Goal: Transaction & Acquisition: Purchase product/service

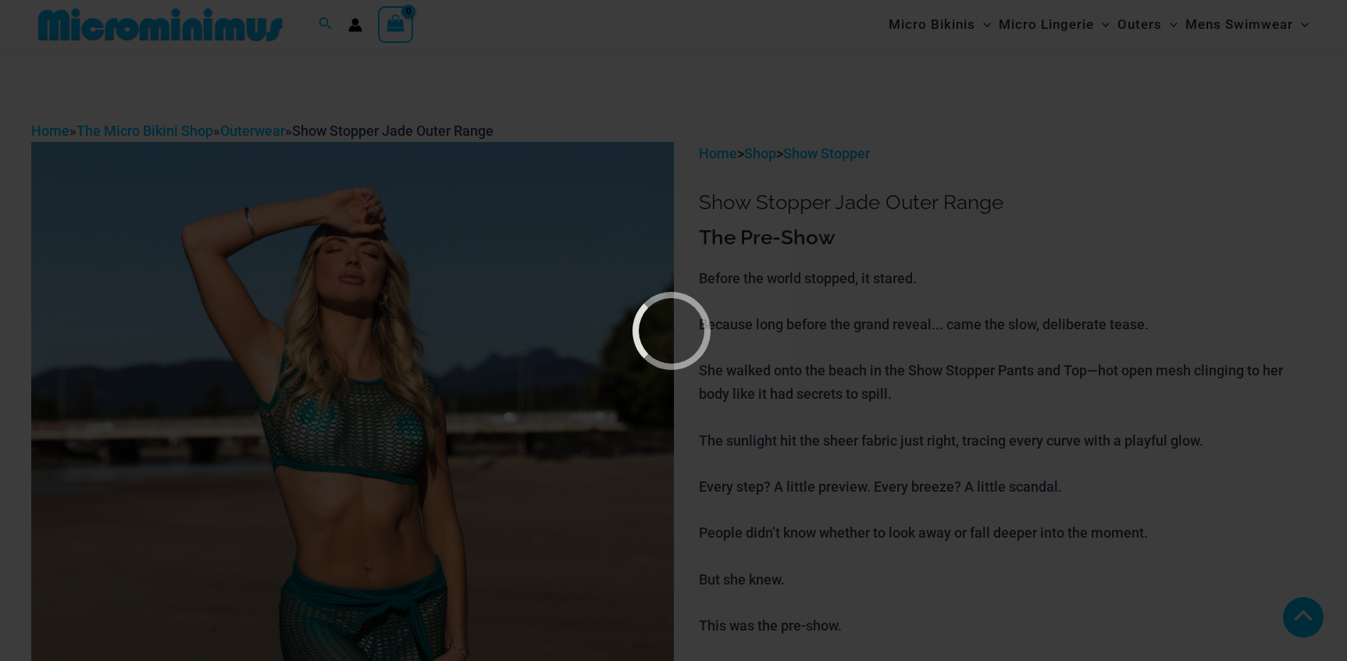
scroll to position [781, 0]
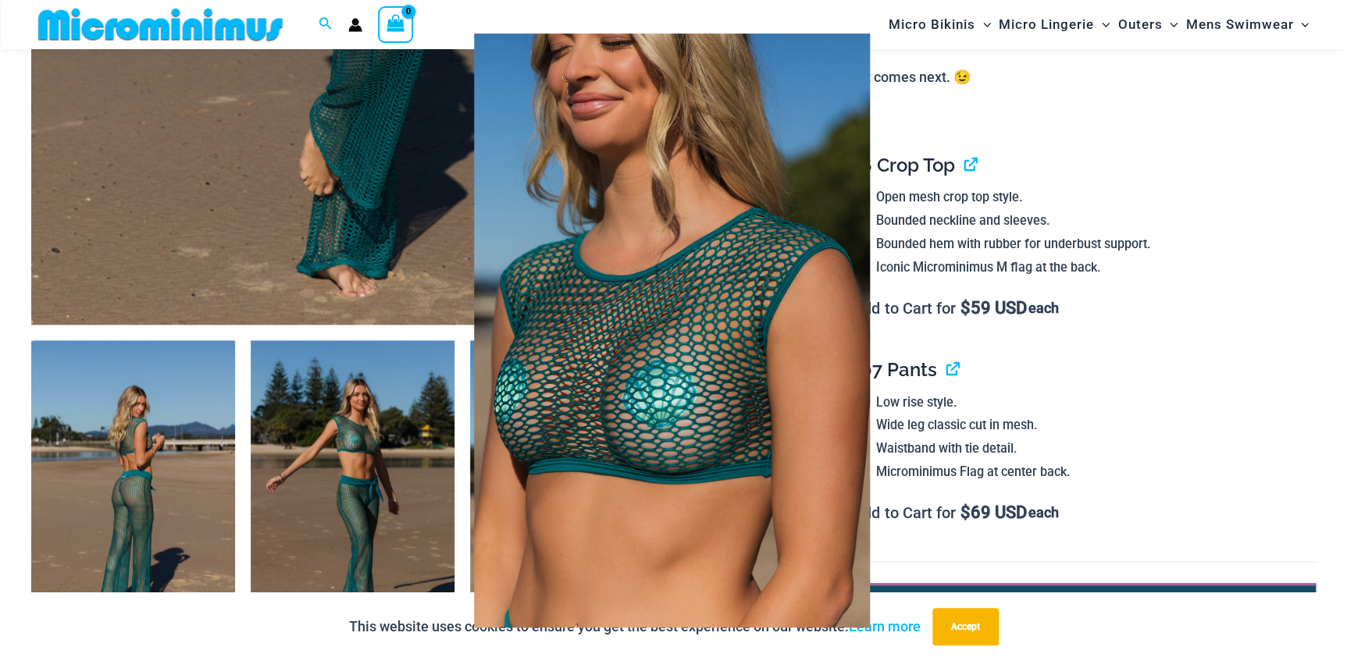
click at [678, 345] on img at bounding box center [671, 331] width 511 height 664
click at [981, 349] on div at bounding box center [673, 330] width 1347 height 661
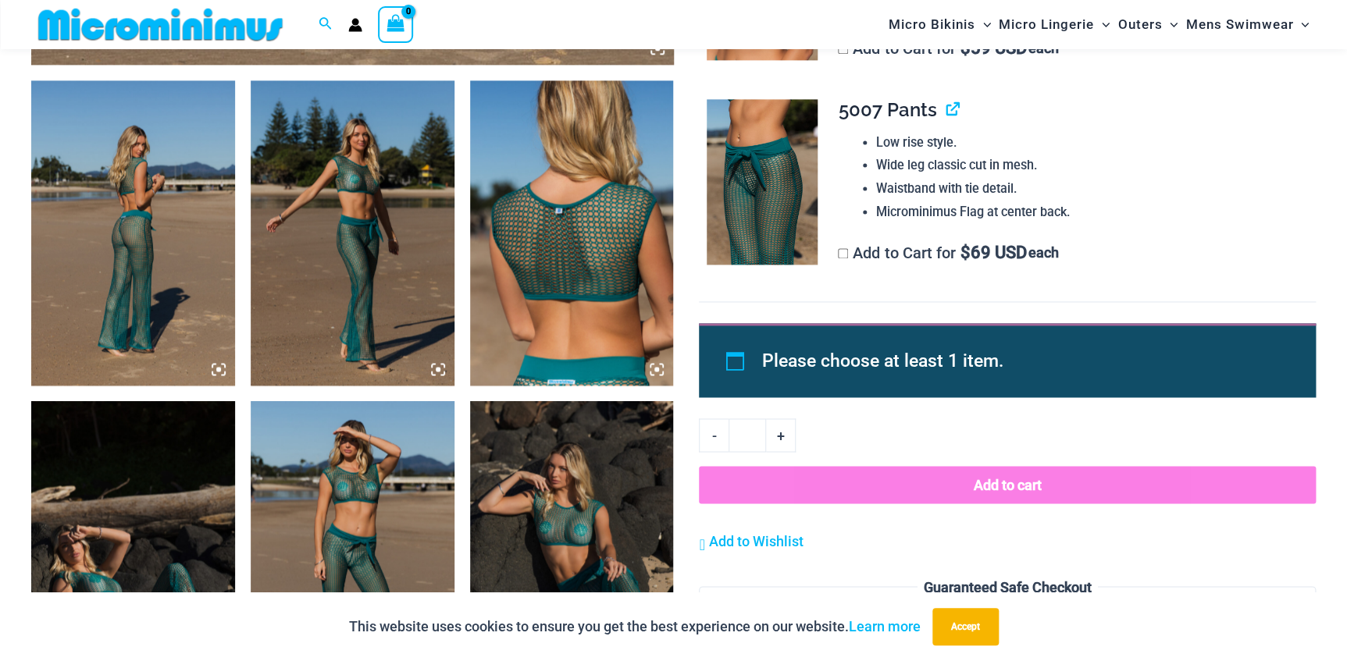
scroll to position [1064, 0]
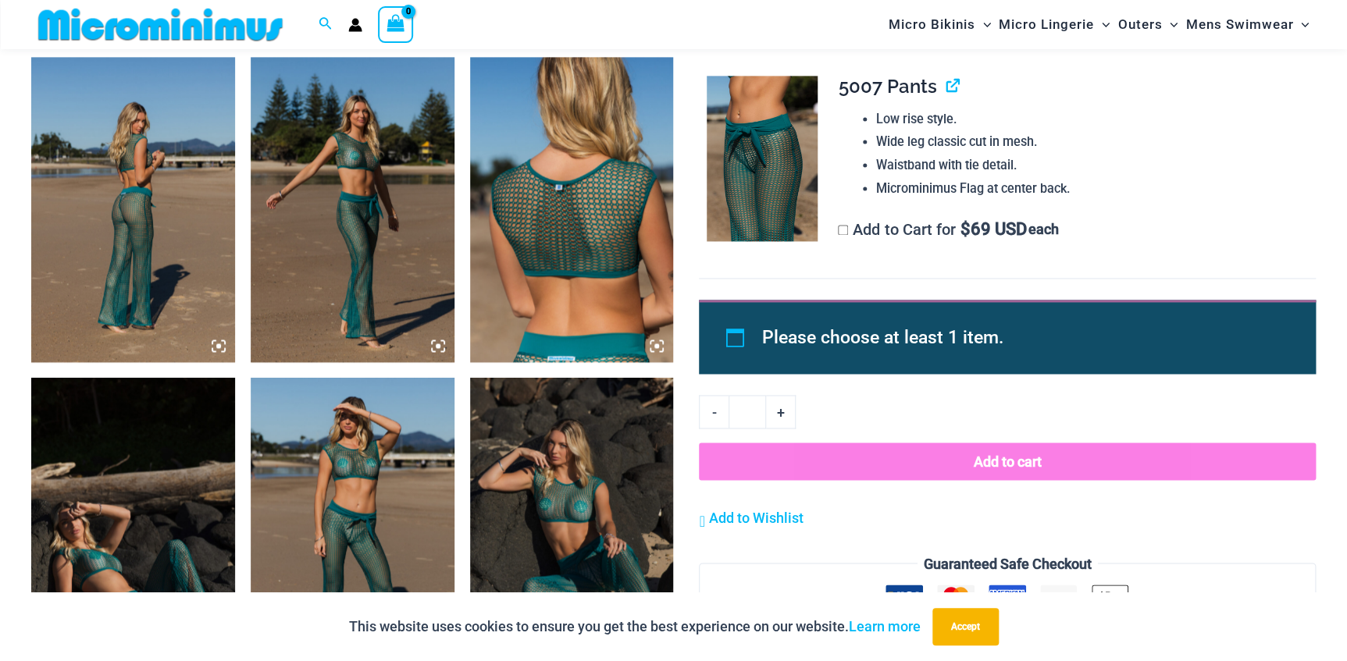
click at [333, 264] on img at bounding box center [353, 209] width 204 height 305
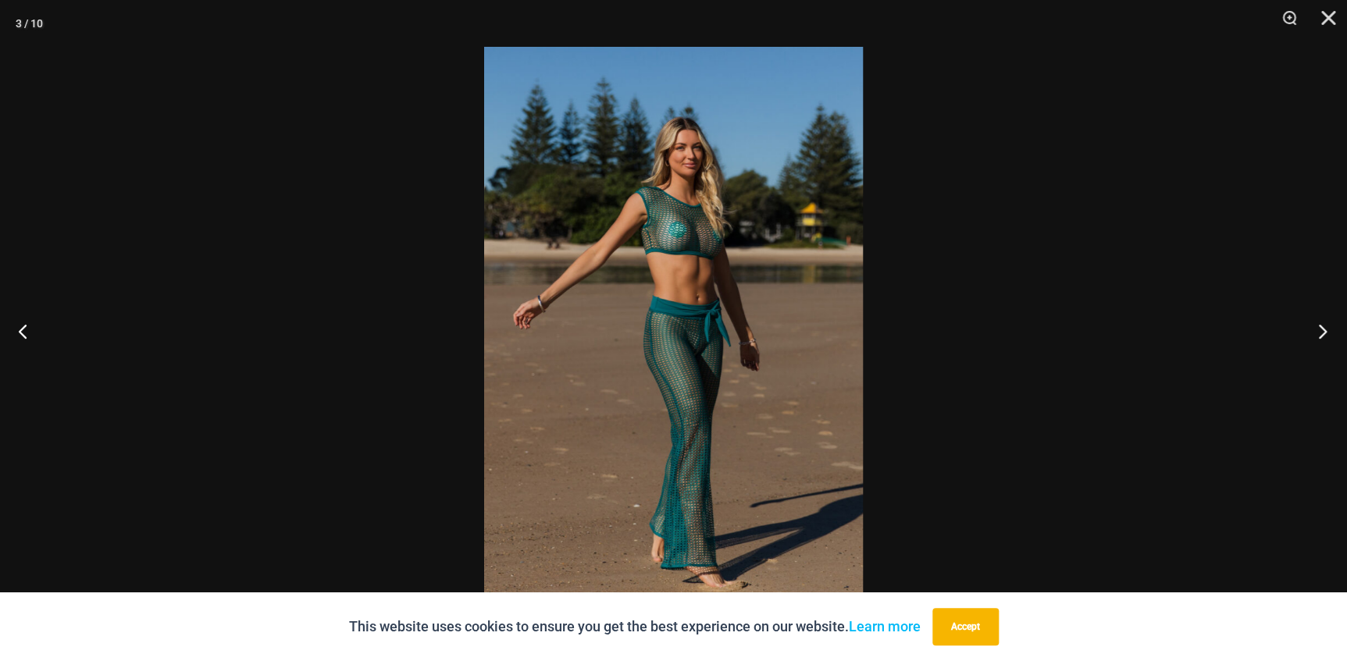
click at [1318, 330] on button "Next" at bounding box center [1317, 331] width 59 height 78
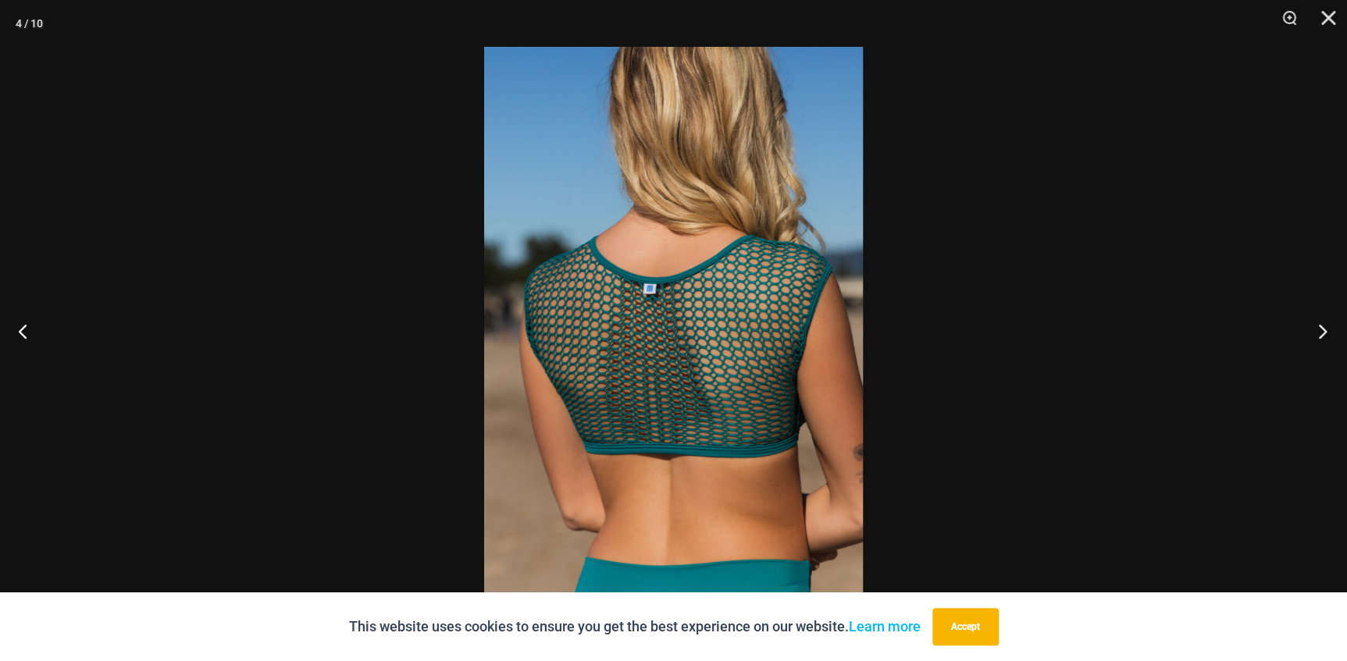
click at [1318, 329] on button "Next" at bounding box center [1317, 331] width 59 height 78
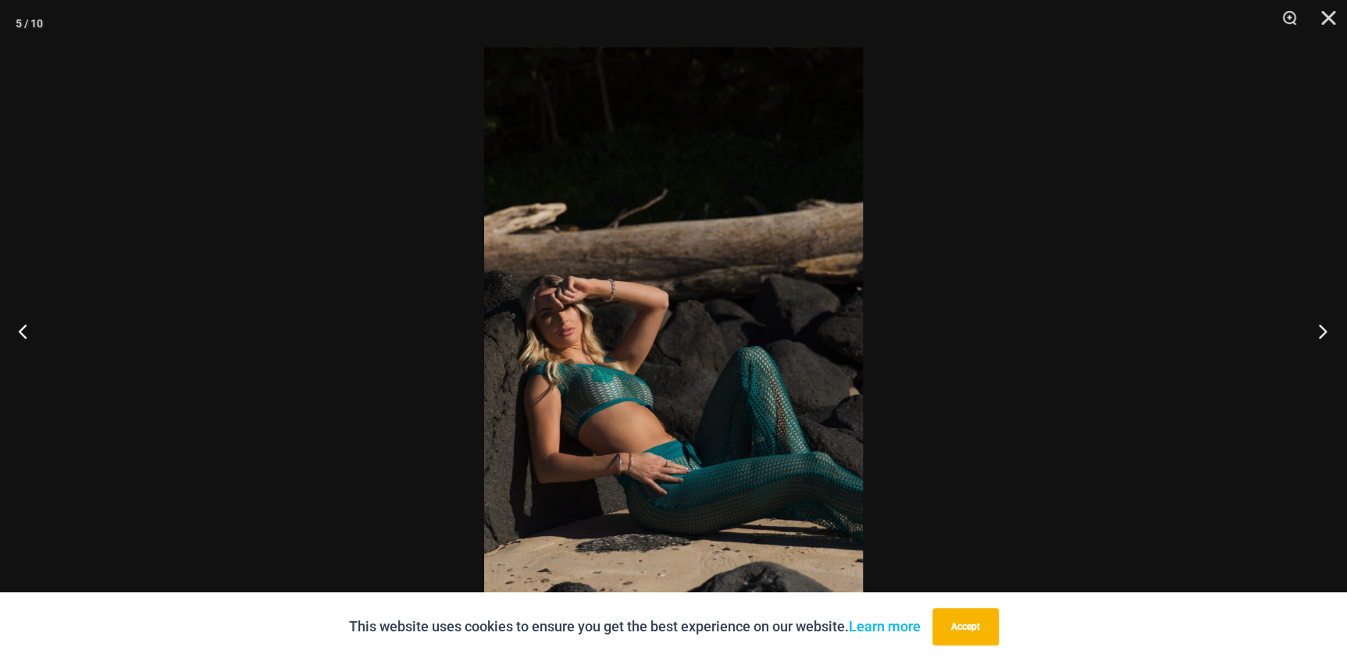
click at [1318, 329] on button "Next" at bounding box center [1317, 331] width 59 height 78
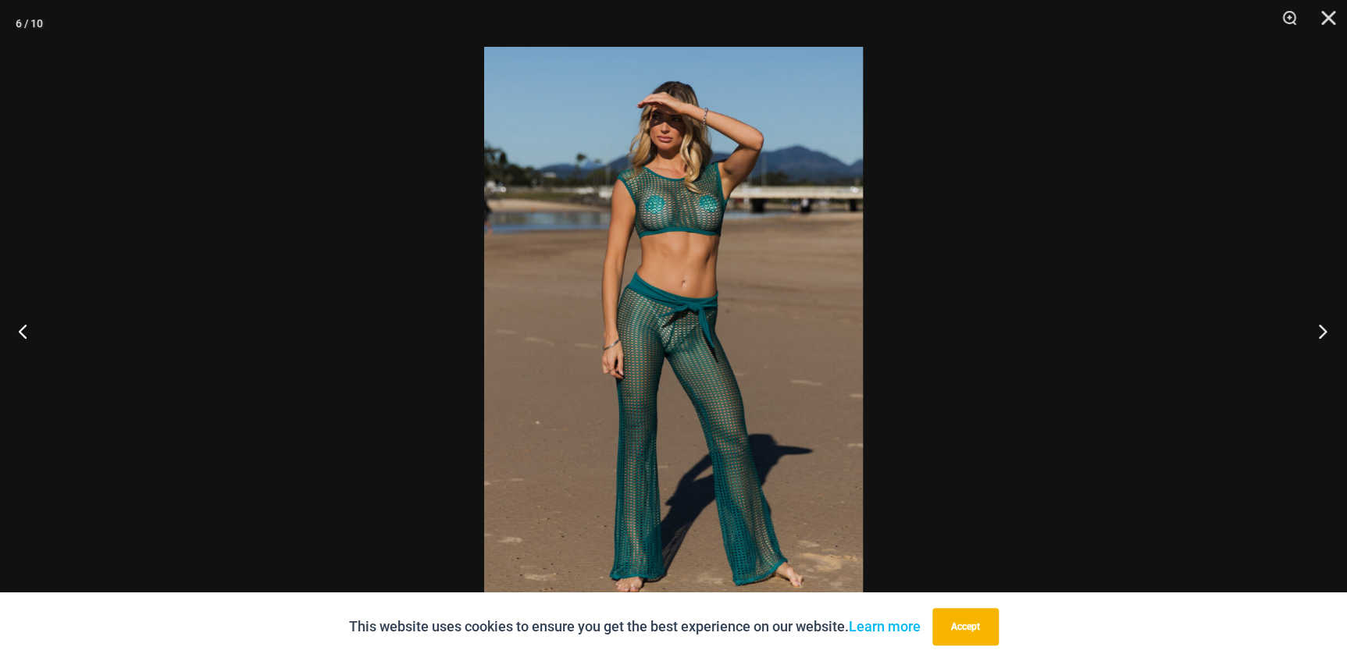
click at [1318, 329] on button "Next" at bounding box center [1317, 331] width 59 height 78
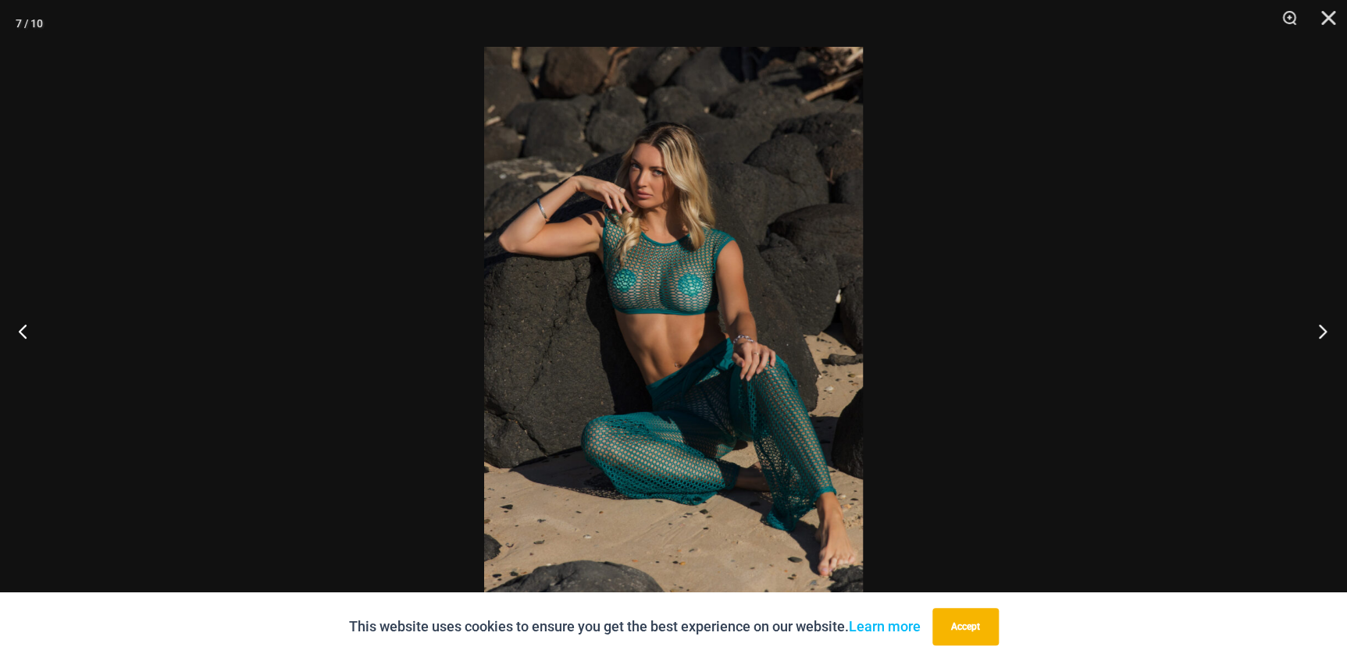
click at [1318, 328] on button "Next" at bounding box center [1317, 331] width 59 height 78
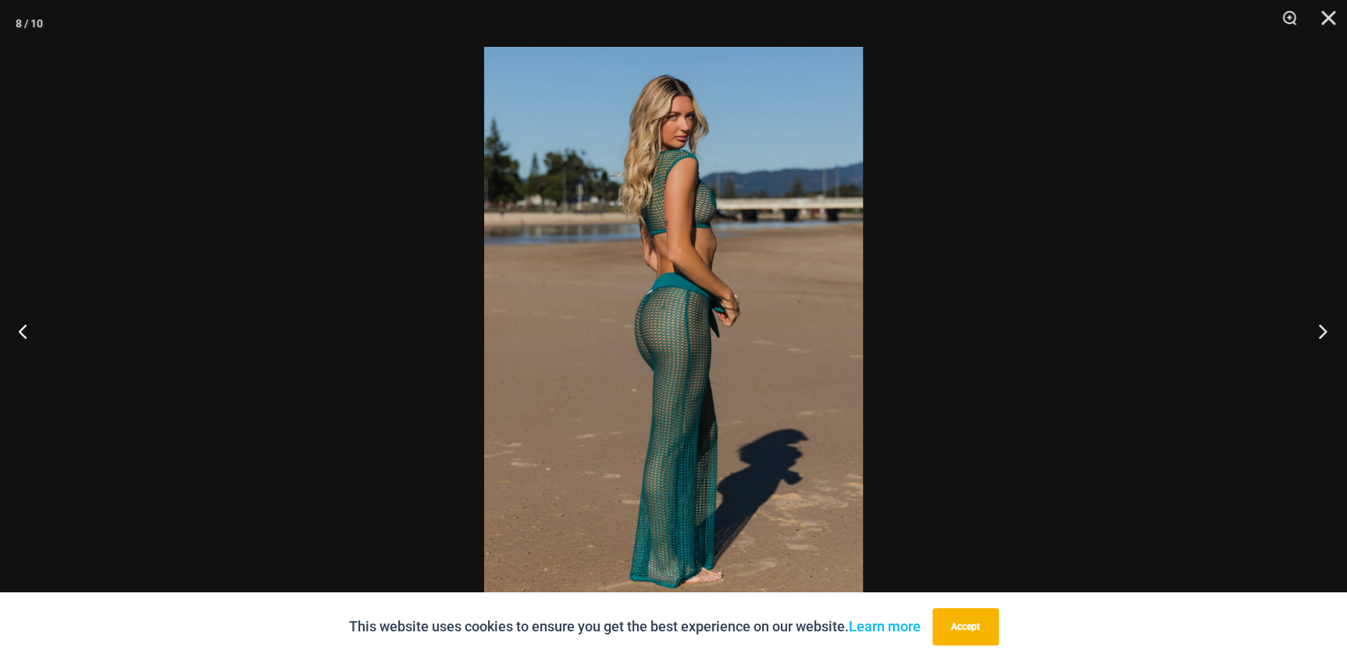
click at [1318, 328] on button "Next" at bounding box center [1317, 331] width 59 height 78
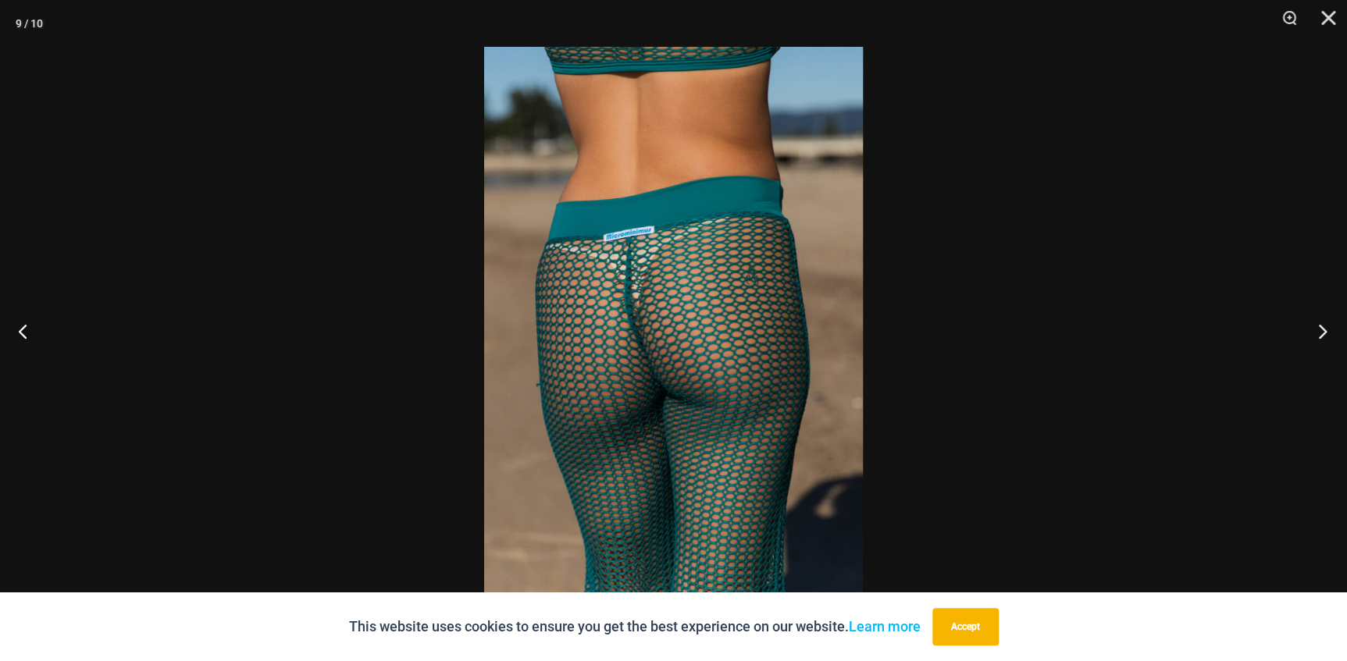
click at [1318, 328] on button "Next" at bounding box center [1317, 331] width 59 height 78
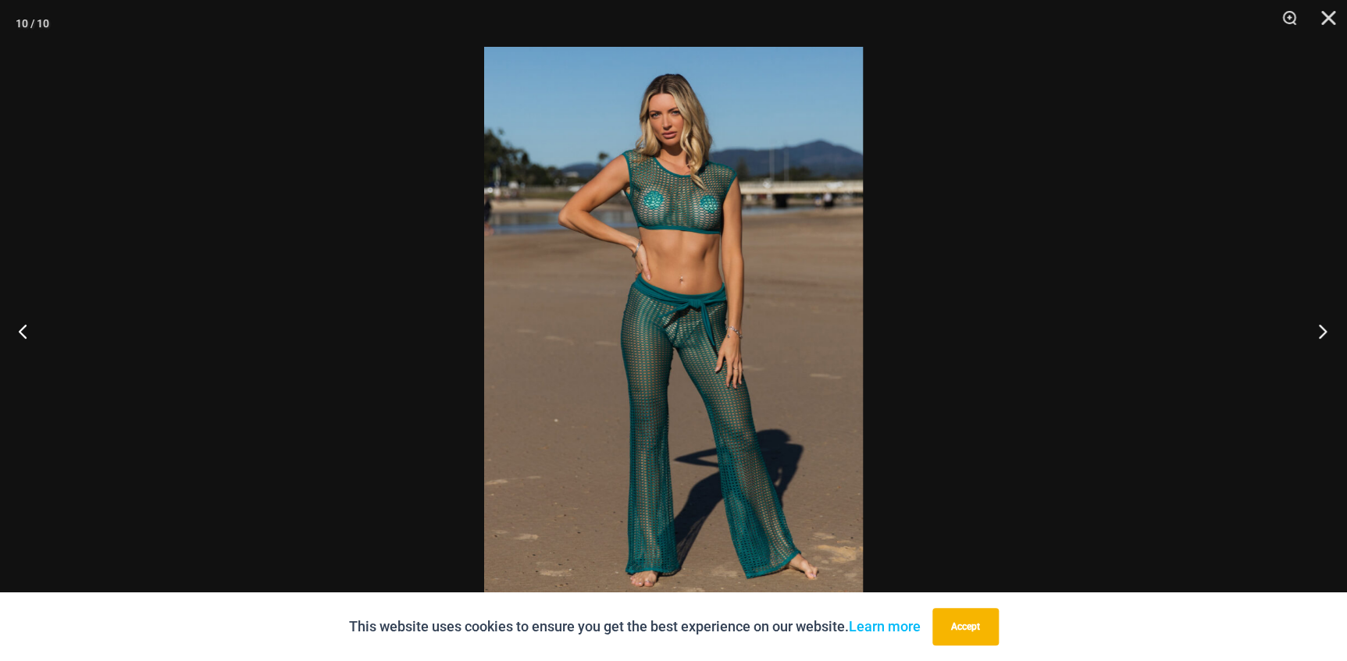
click at [1318, 328] on button "Next" at bounding box center [1317, 331] width 59 height 78
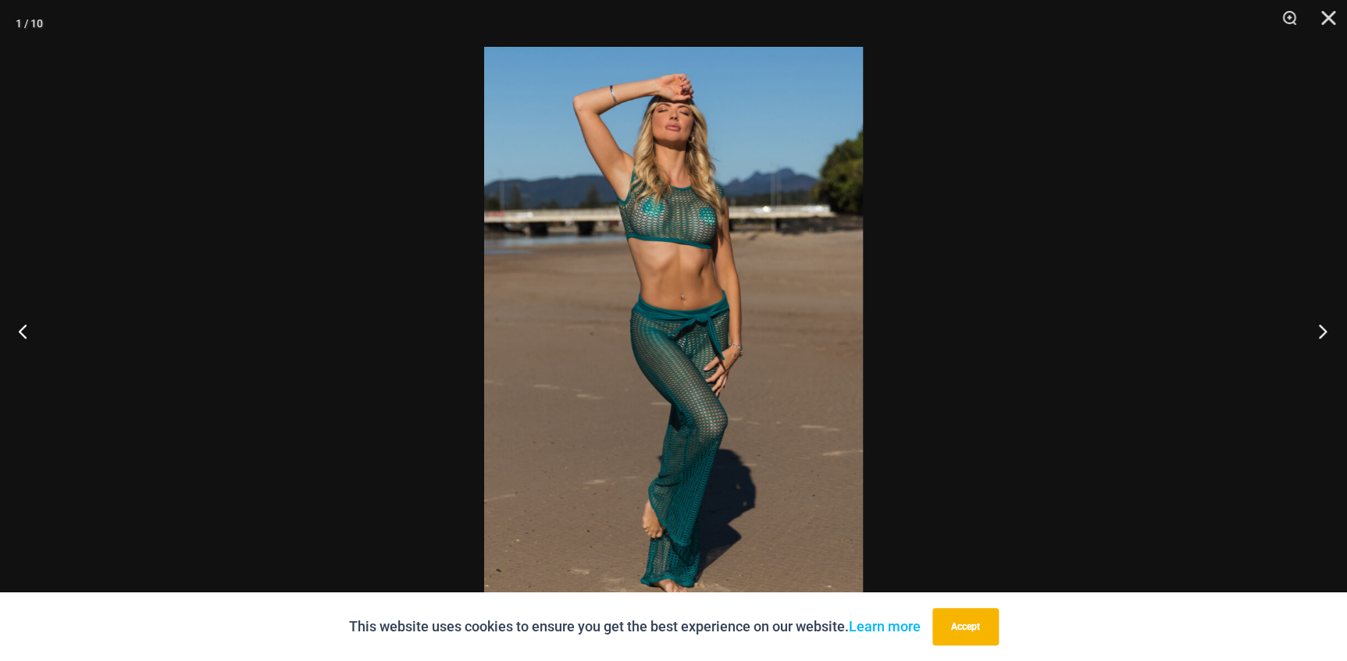
click at [1318, 328] on button "Next" at bounding box center [1317, 331] width 59 height 78
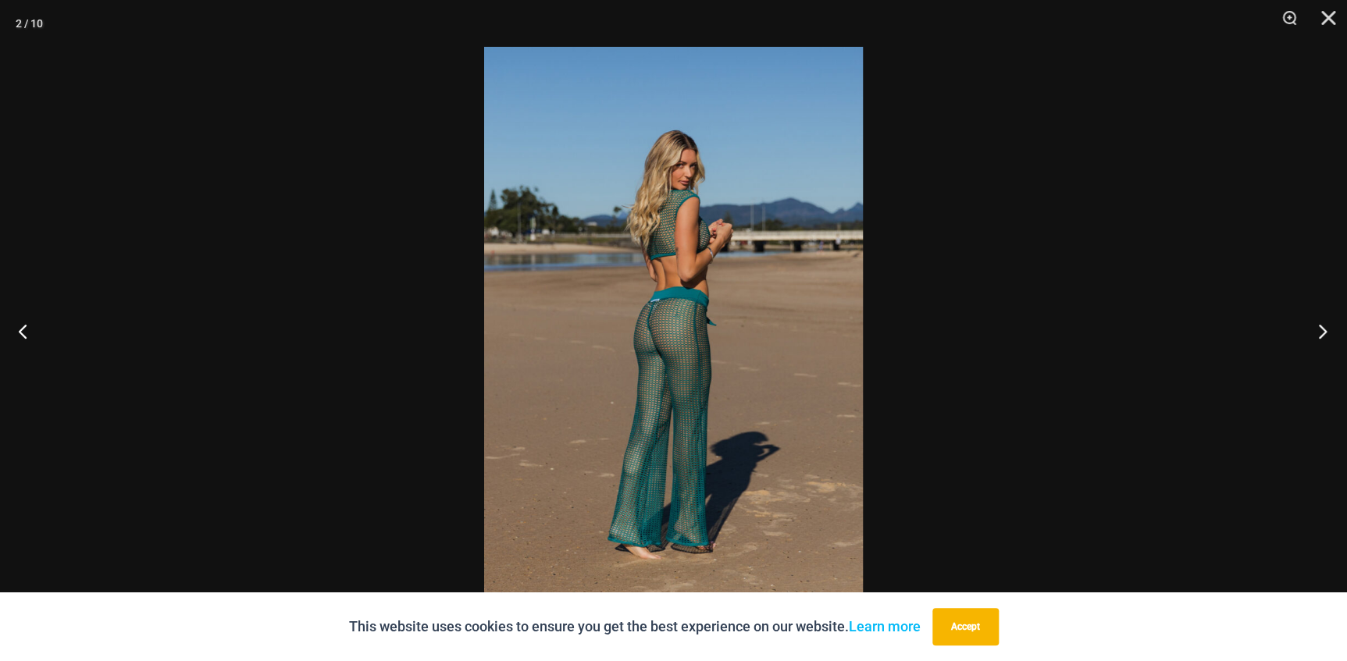
click at [1318, 328] on button "Next" at bounding box center [1317, 331] width 59 height 78
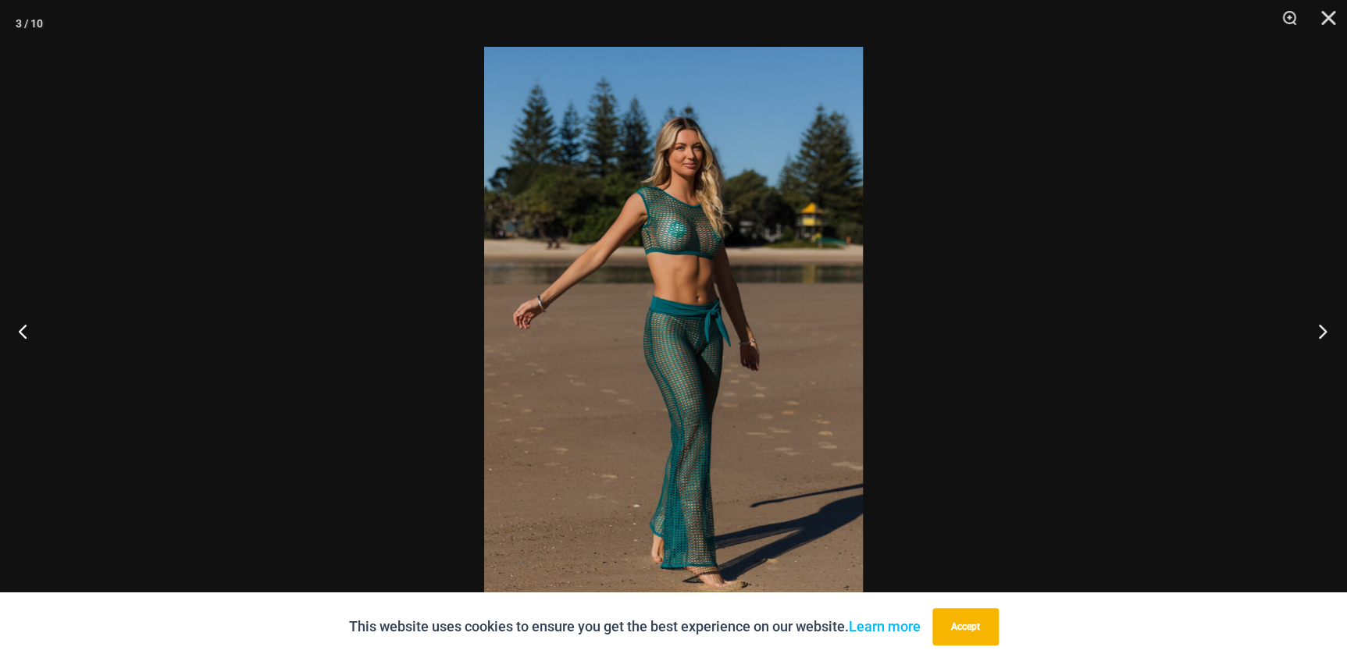
click at [1318, 328] on button "Next" at bounding box center [1317, 331] width 59 height 78
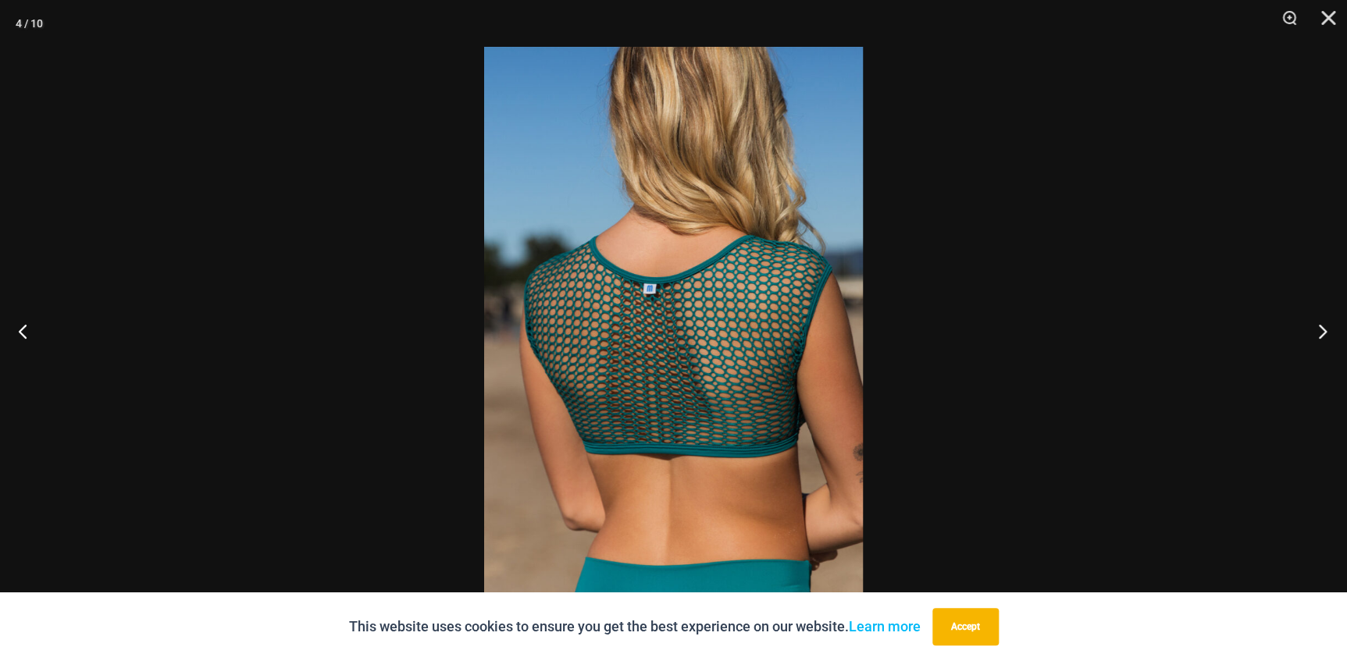
click at [1318, 328] on button "Next" at bounding box center [1317, 331] width 59 height 78
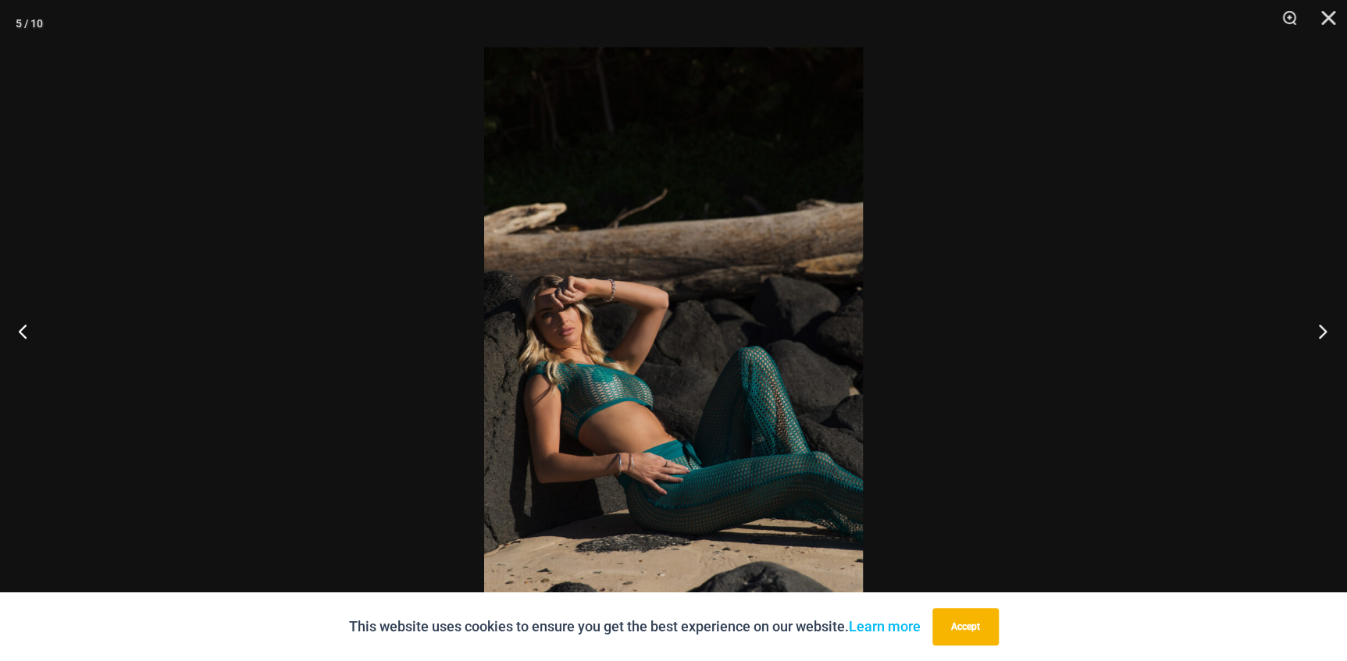
click at [1318, 328] on button "Next" at bounding box center [1317, 331] width 59 height 78
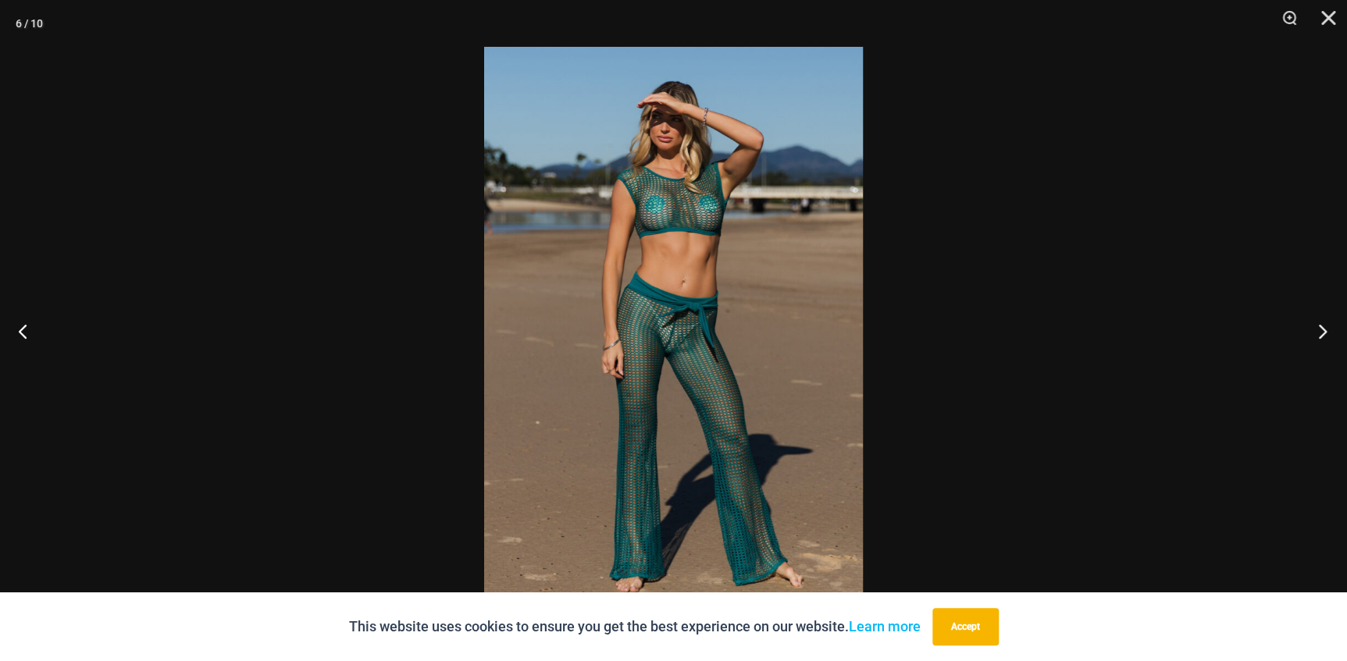
click at [1318, 328] on button "Next" at bounding box center [1317, 331] width 59 height 78
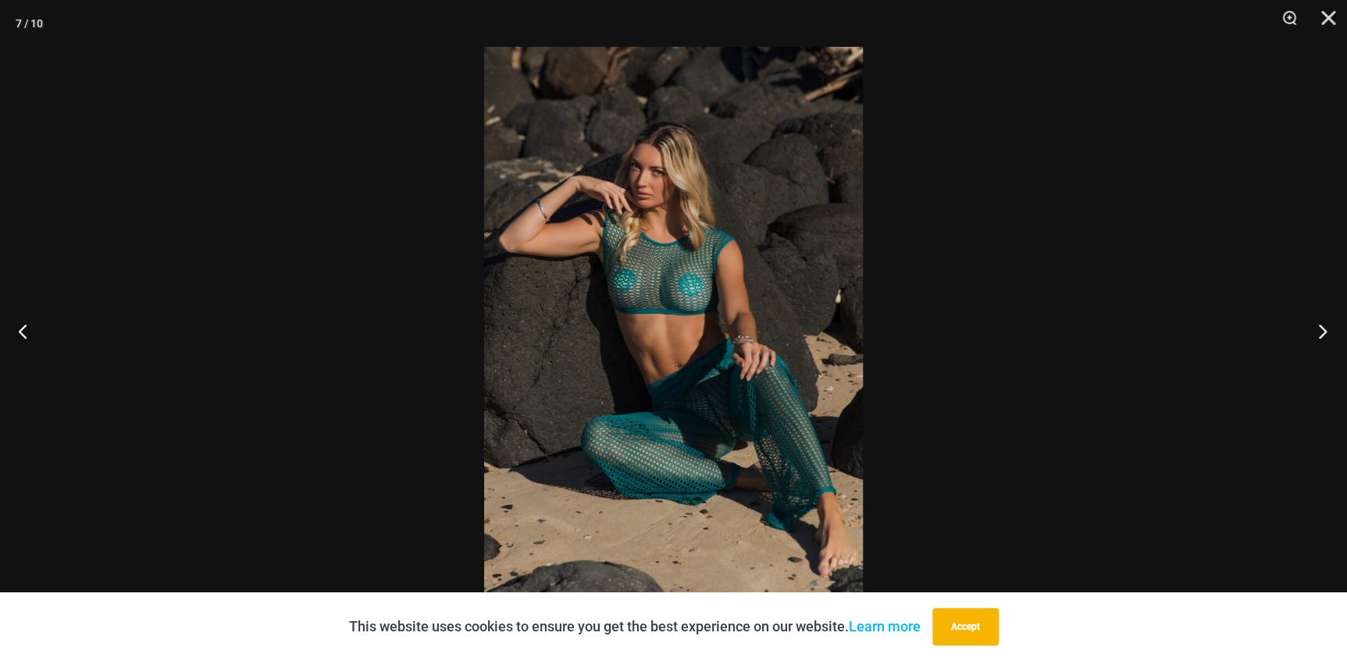
click at [1318, 328] on button "Next" at bounding box center [1317, 331] width 59 height 78
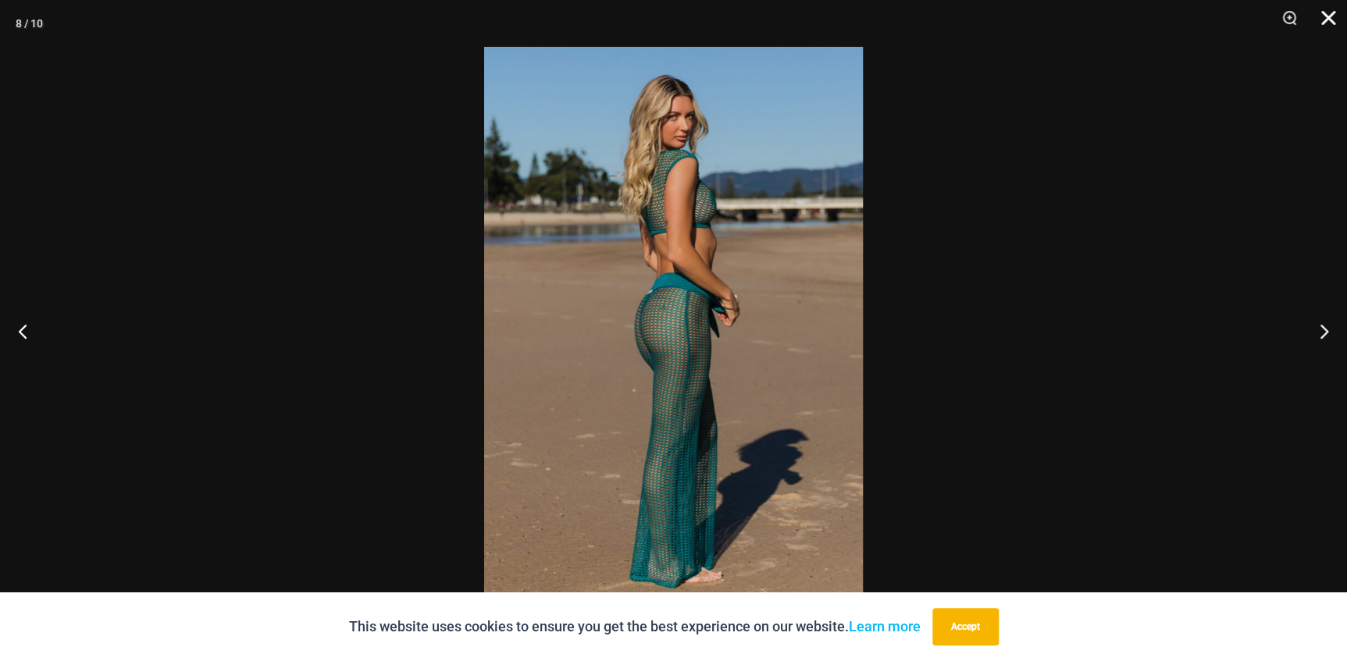
click at [1327, 16] on button "Close" at bounding box center [1322, 23] width 39 height 47
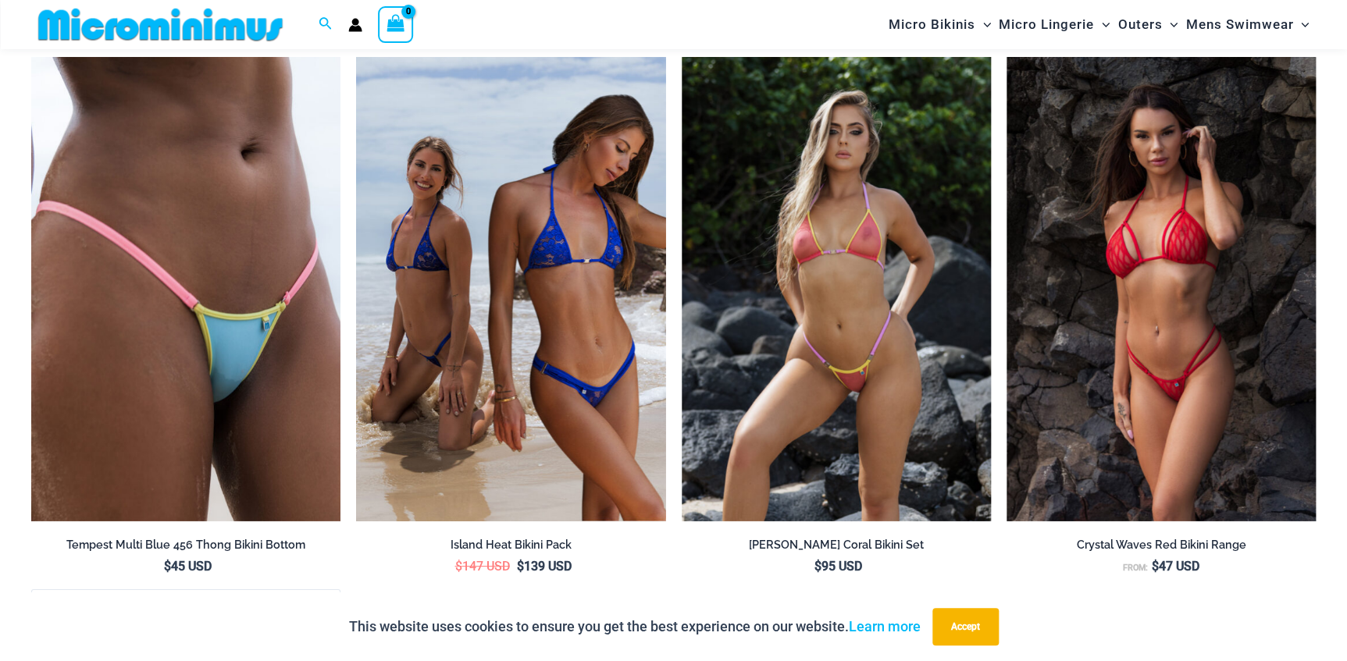
scroll to position [2768, 0]
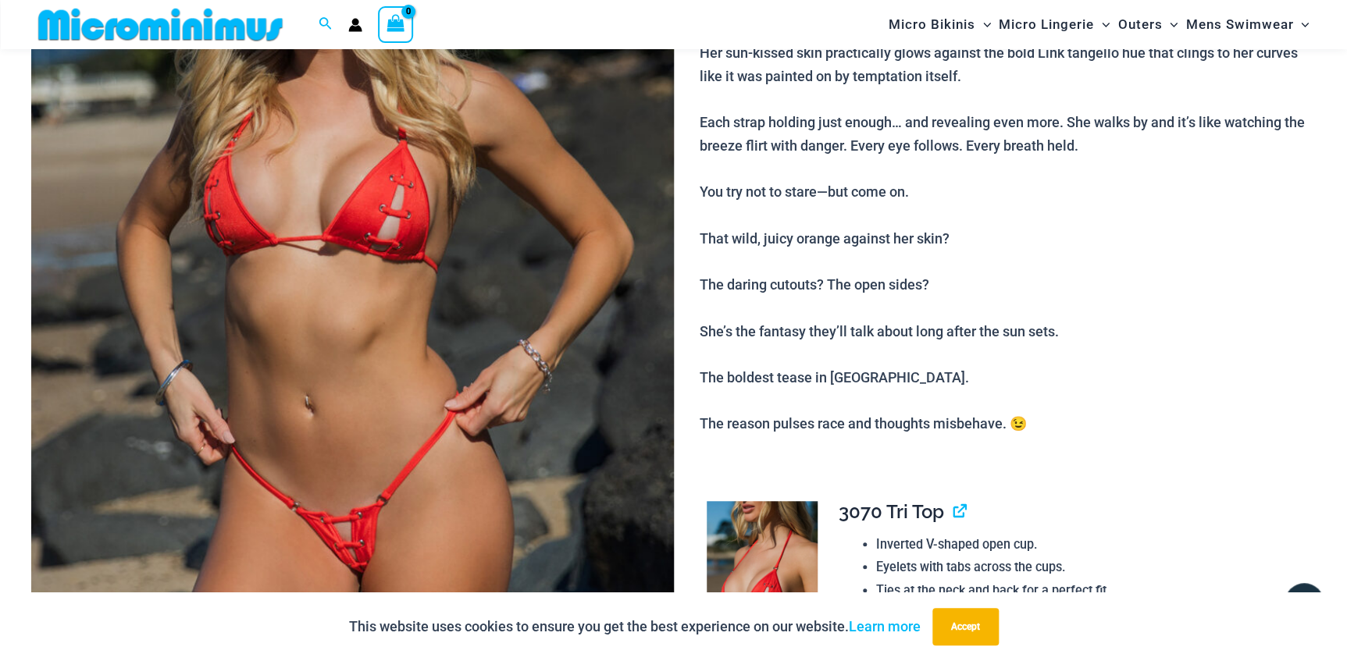
scroll to position [342, 0]
click at [956, 625] on button "Accept" at bounding box center [965, 626] width 66 height 37
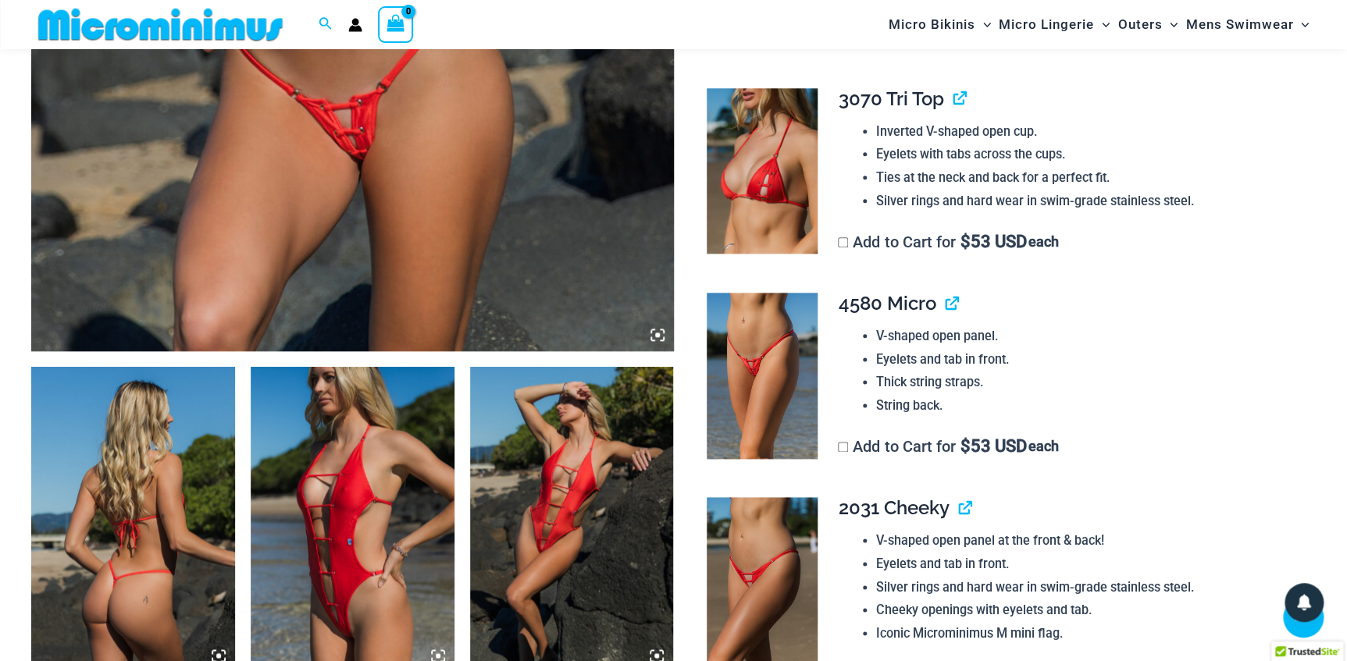
scroll to position [767, 0]
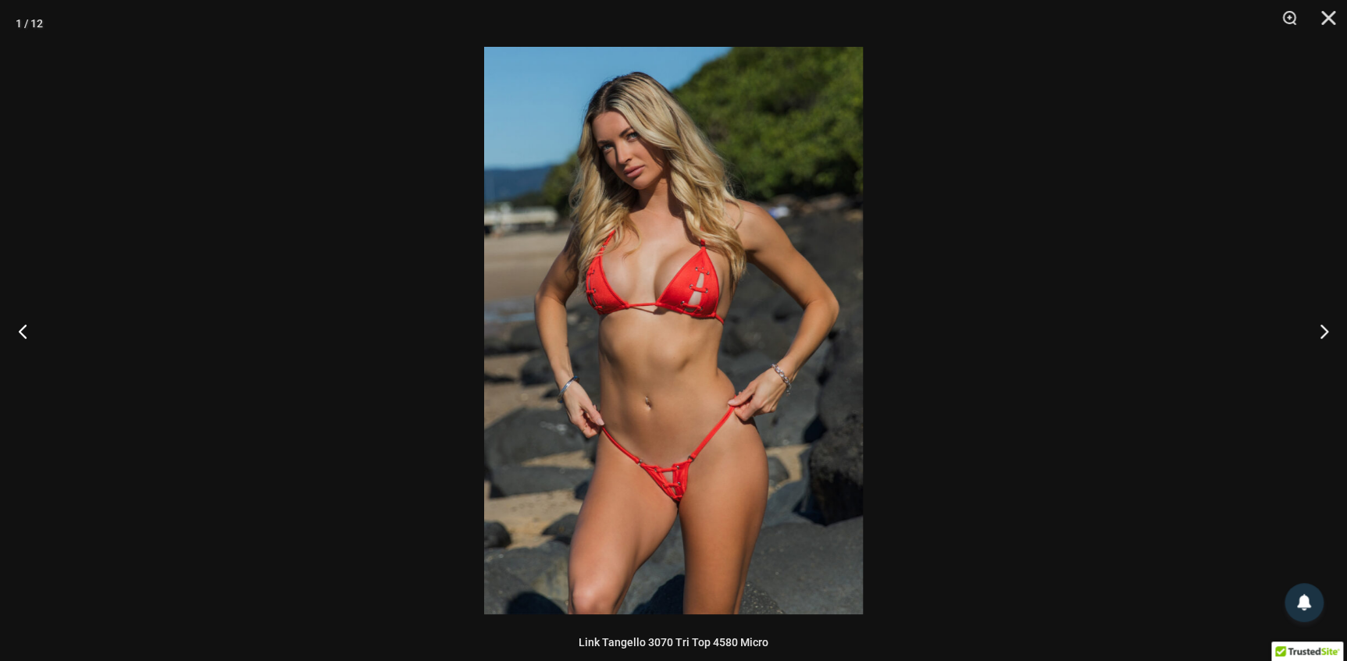
click at [658, 505] on img at bounding box center [673, 331] width 379 height 568
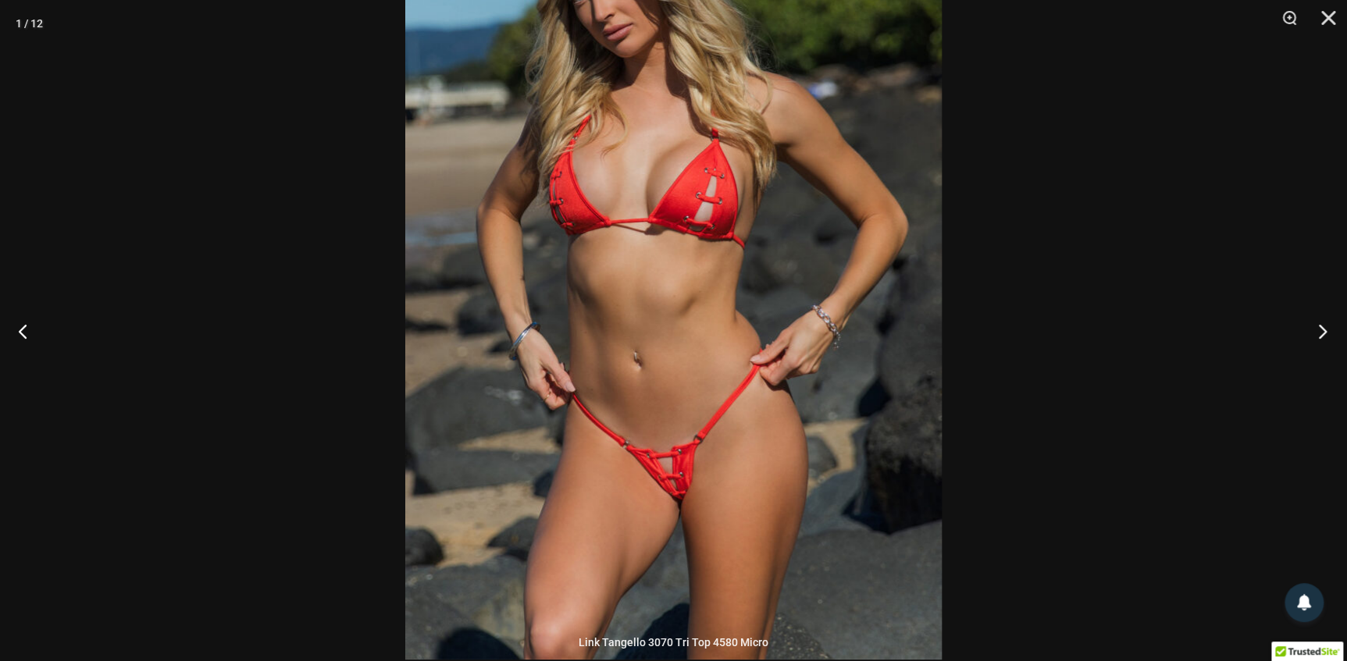
click at [1323, 328] on button "Next" at bounding box center [1317, 331] width 59 height 78
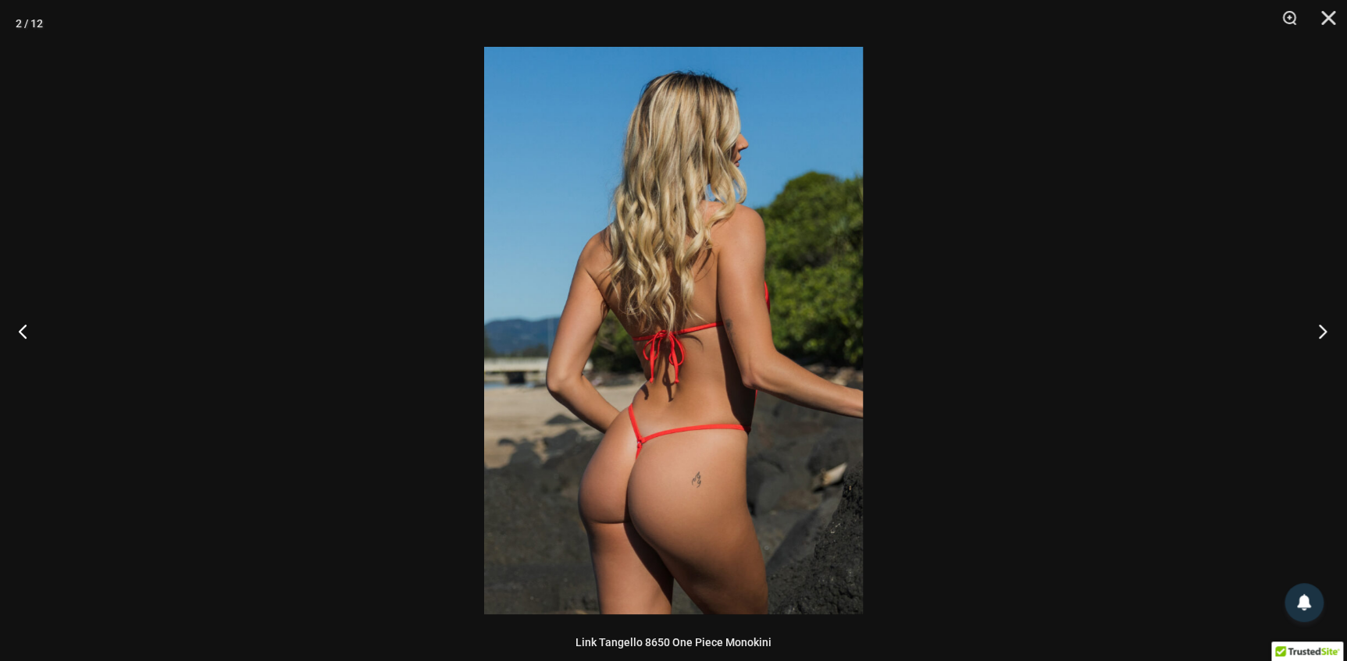
click at [1323, 328] on button "Next" at bounding box center [1317, 331] width 59 height 78
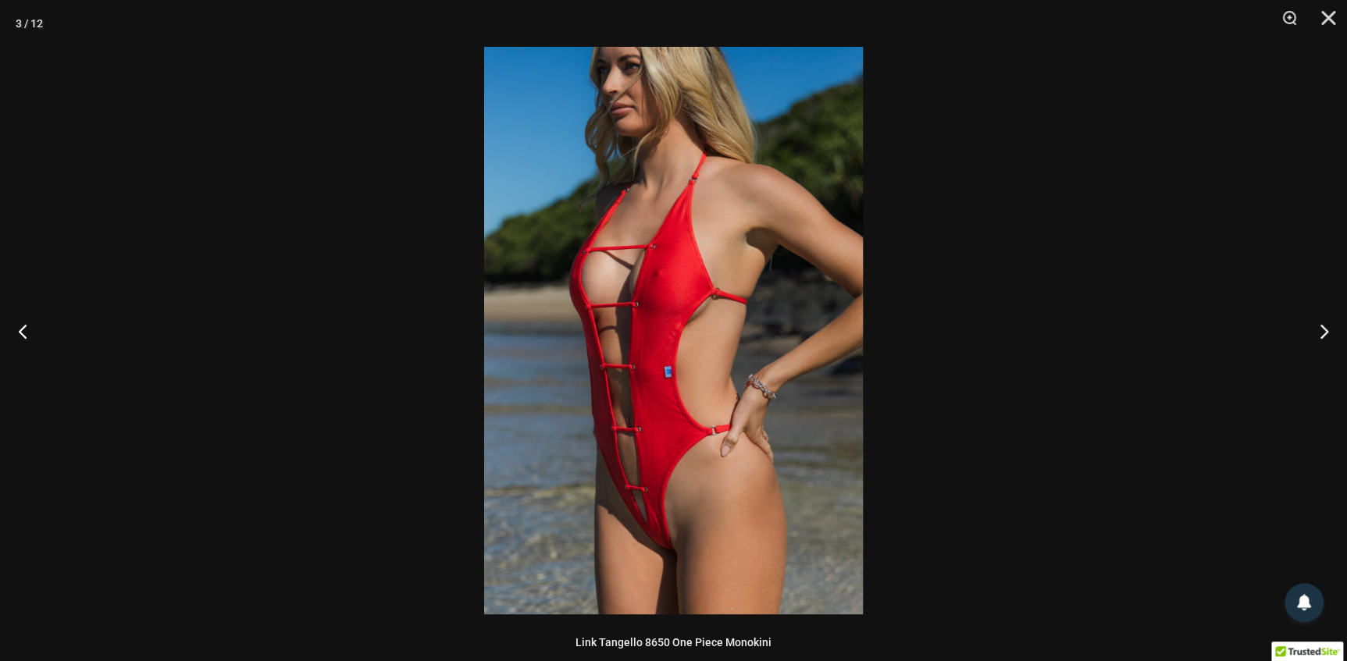
click at [623, 467] on img at bounding box center [673, 331] width 379 height 568
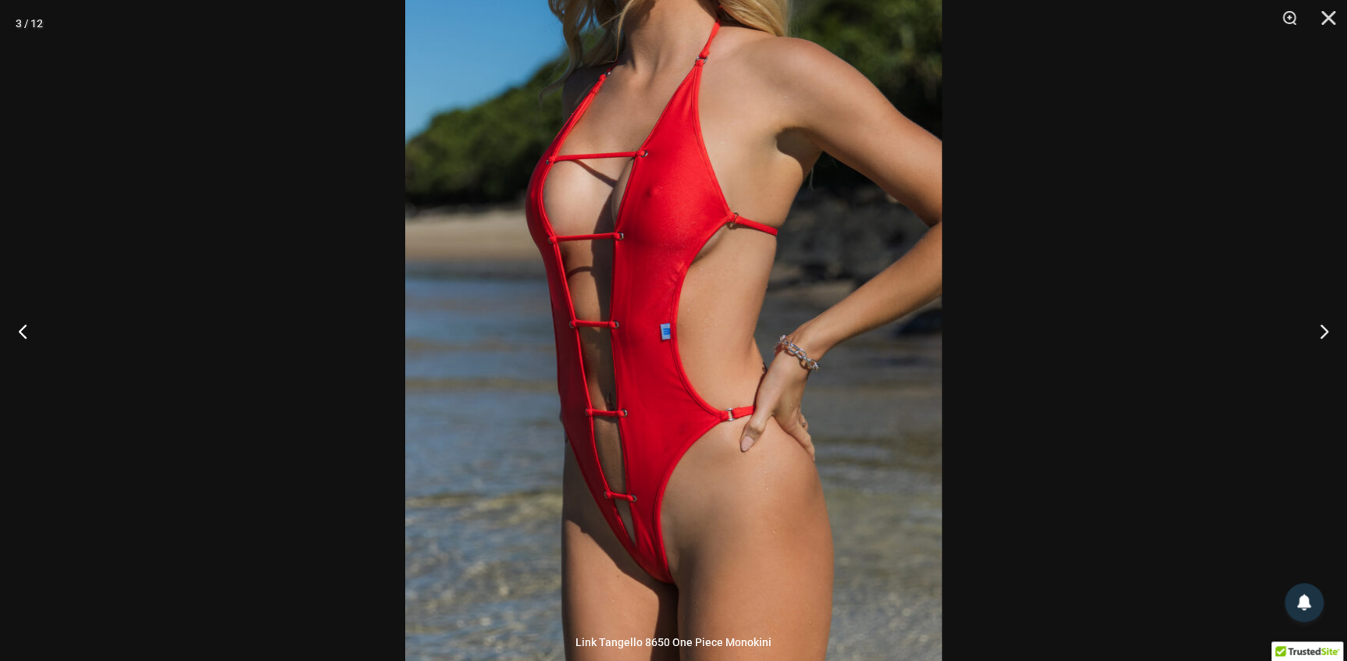
click at [803, 432] on img at bounding box center [673, 273] width 536 height 804
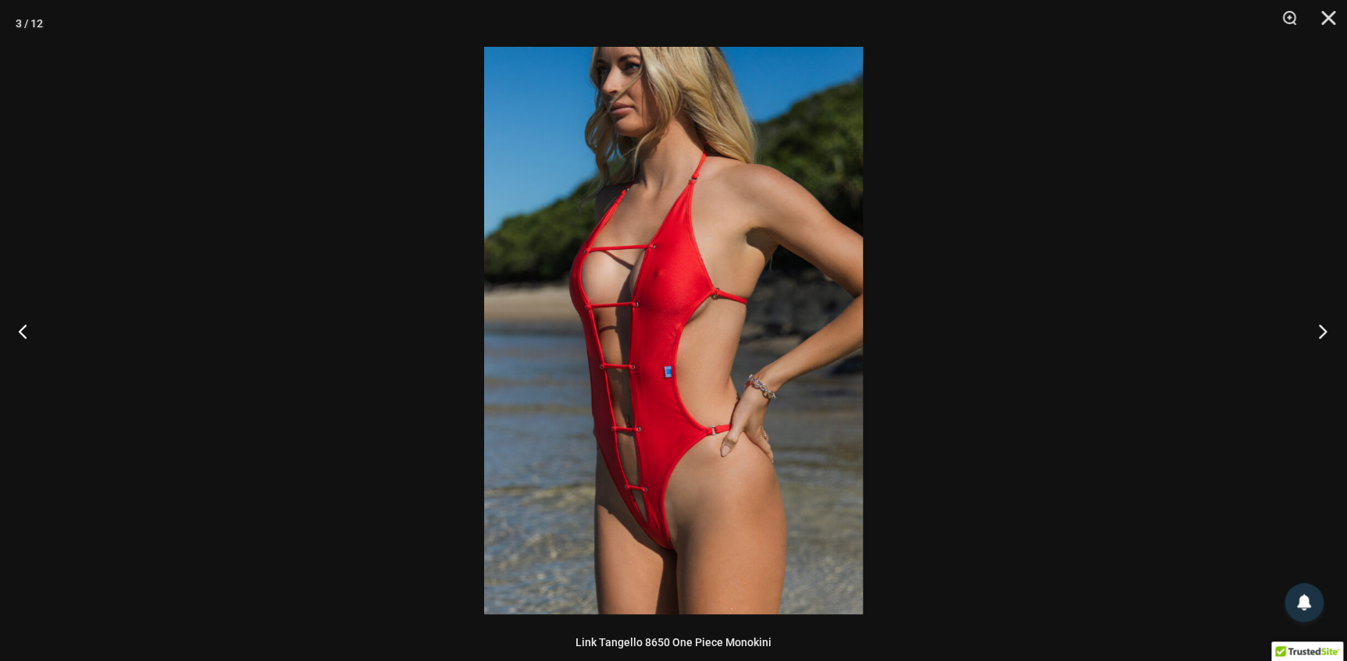
click at [1319, 326] on button "Next" at bounding box center [1317, 331] width 59 height 78
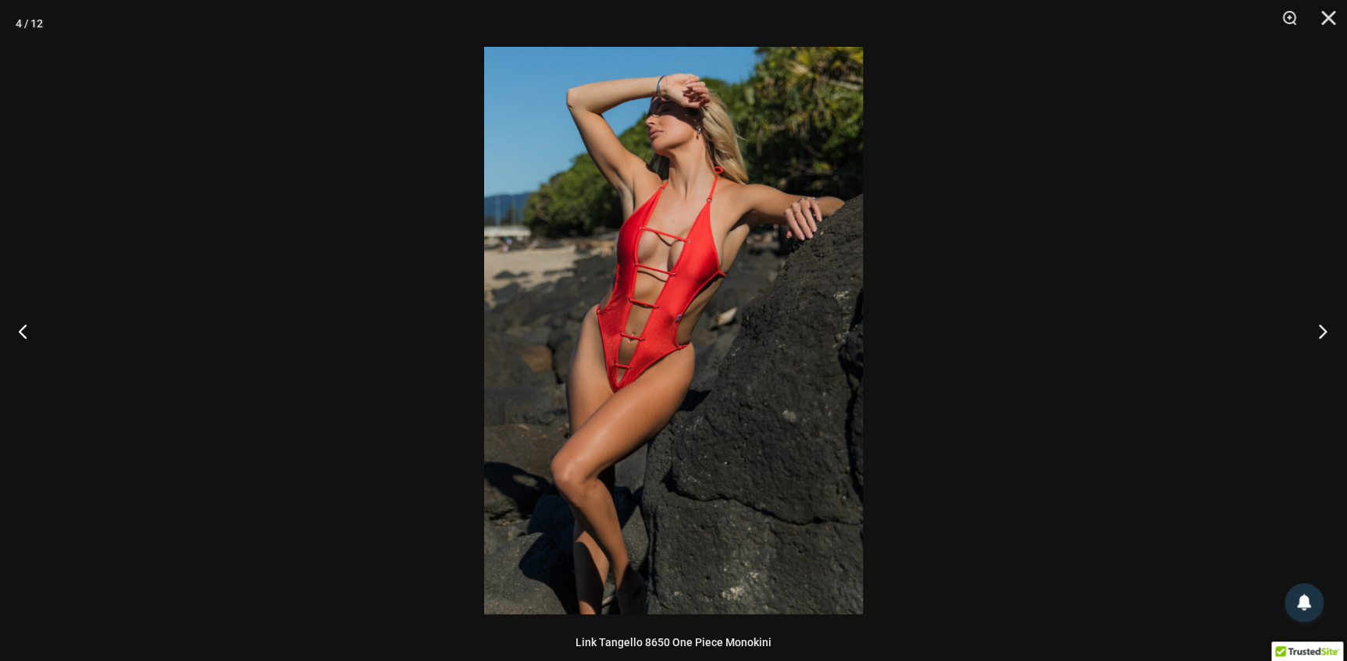
click at [1319, 326] on button "Next" at bounding box center [1317, 331] width 59 height 78
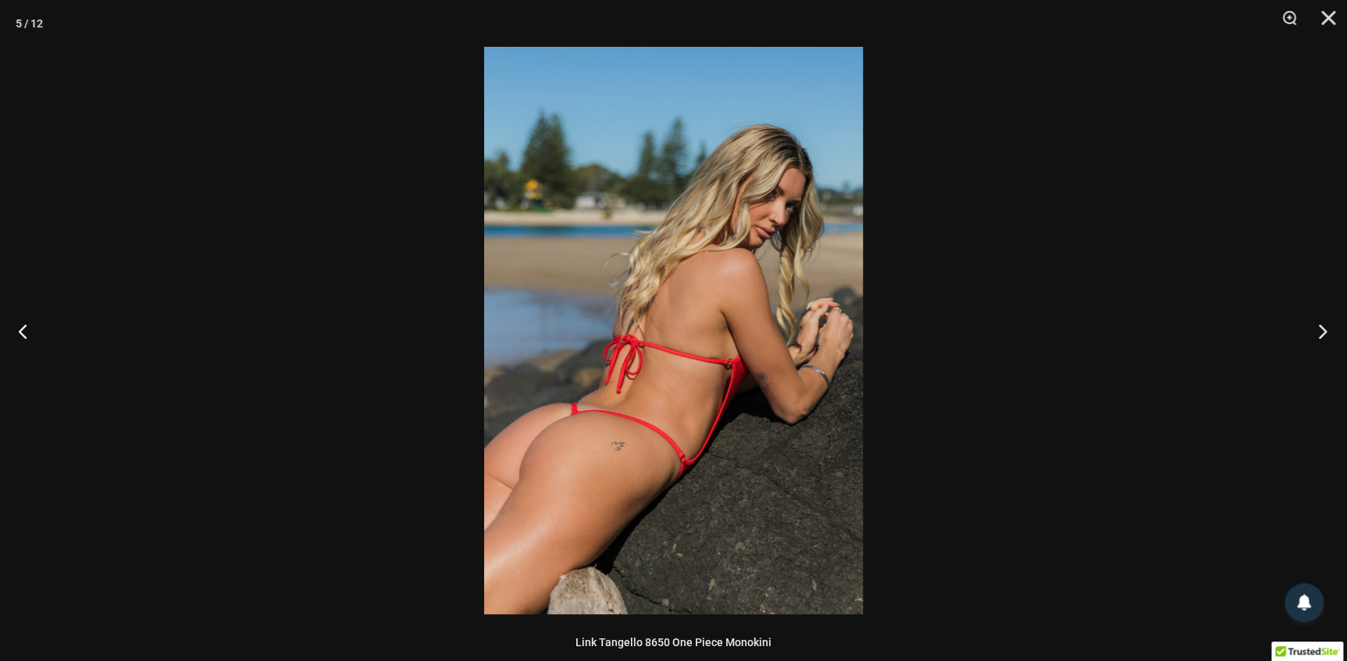
click at [1319, 326] on button "Next" at bounding box center [1317, 331] width 59 height 78
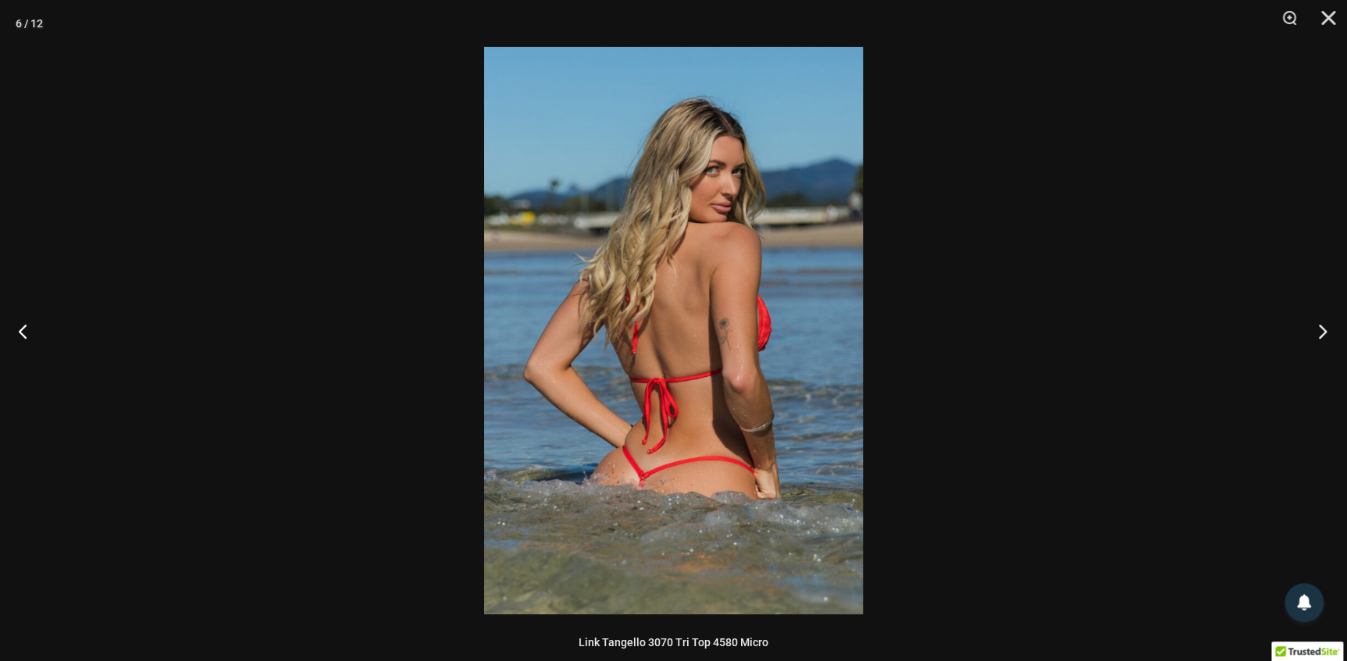
click at [1319, 326] on button "Next" at bounding box center [1317, 331] width 59 height 78
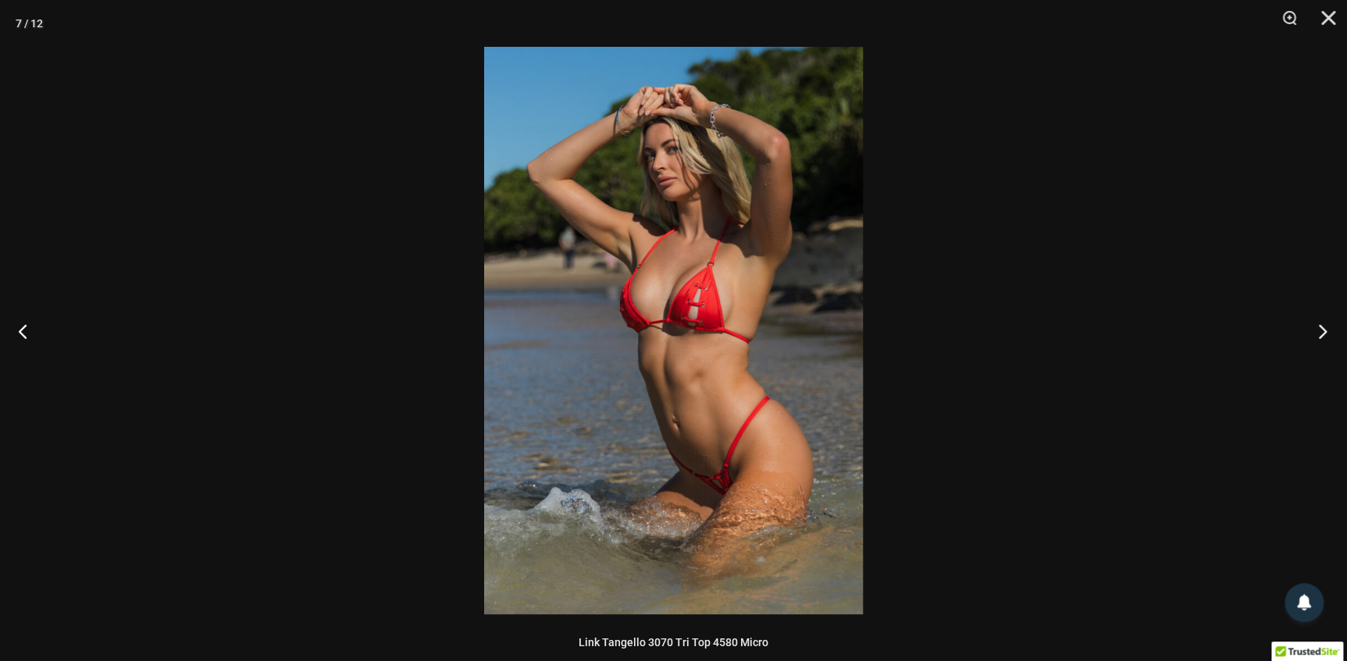
click at [1319, 326] on button "Next" at bounding box center [1317, 331] width 59 height 78
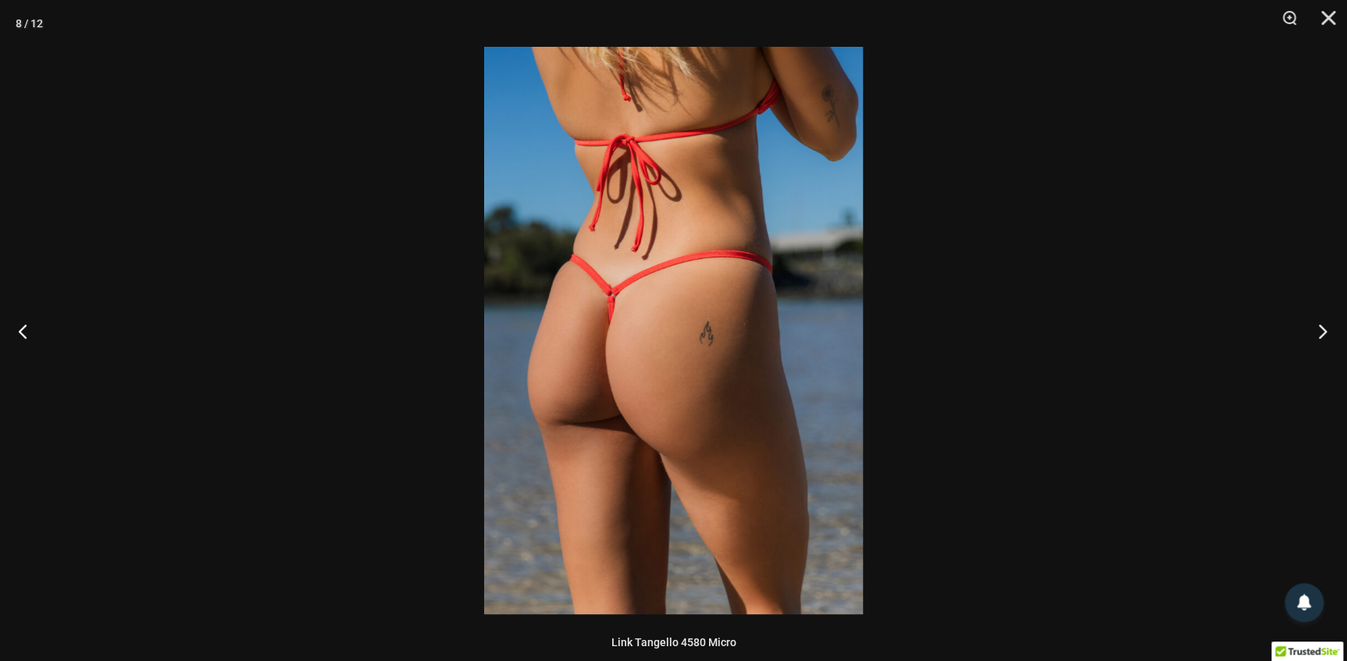
click at [1319, 326] on button "Next" at bounding box center [1317, 331] width 59 height 78
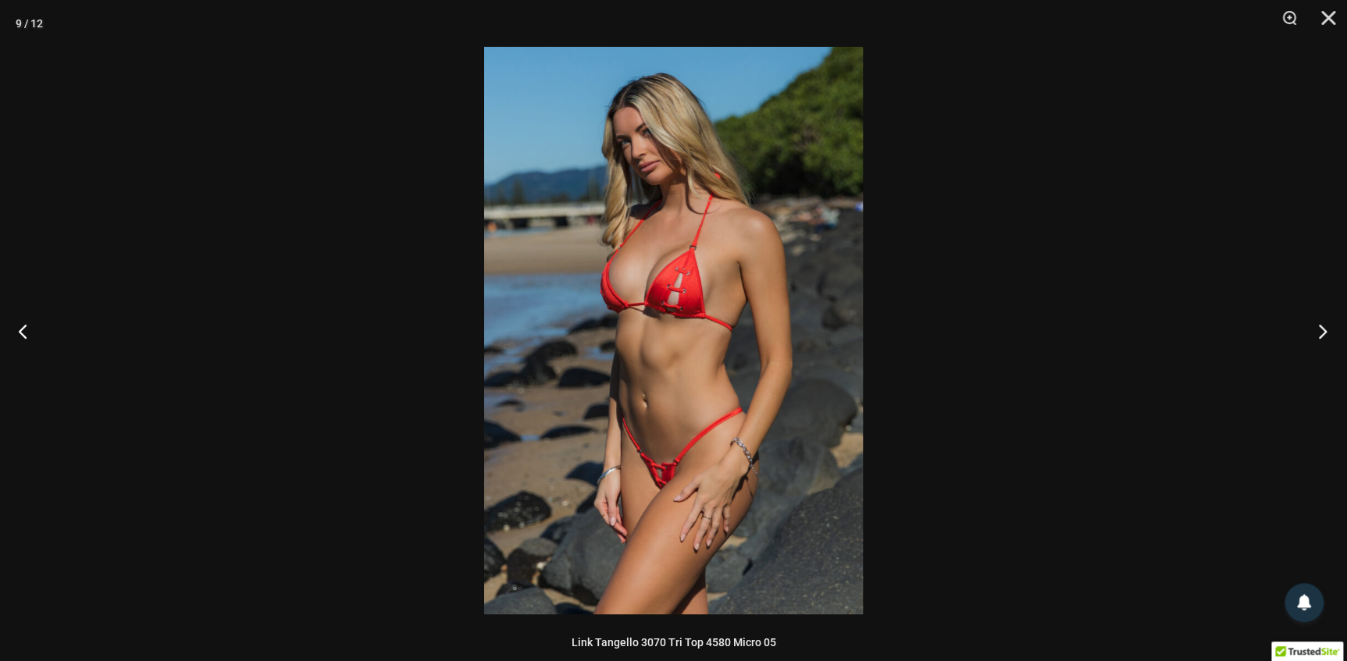
click at [1319, 326] on button "Next" at bounding box center [1317, 331] width 59 height 78
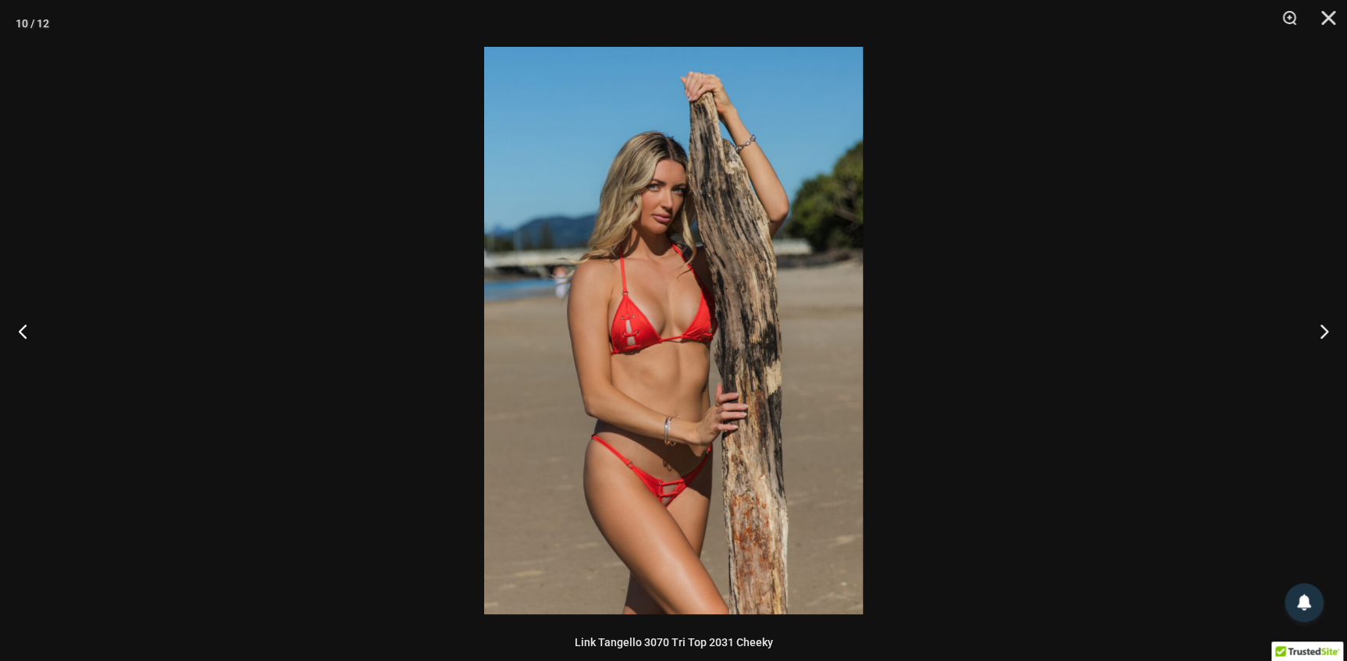
click at [688, 513] on img at bounding box center [673, 331] width 379 height 568
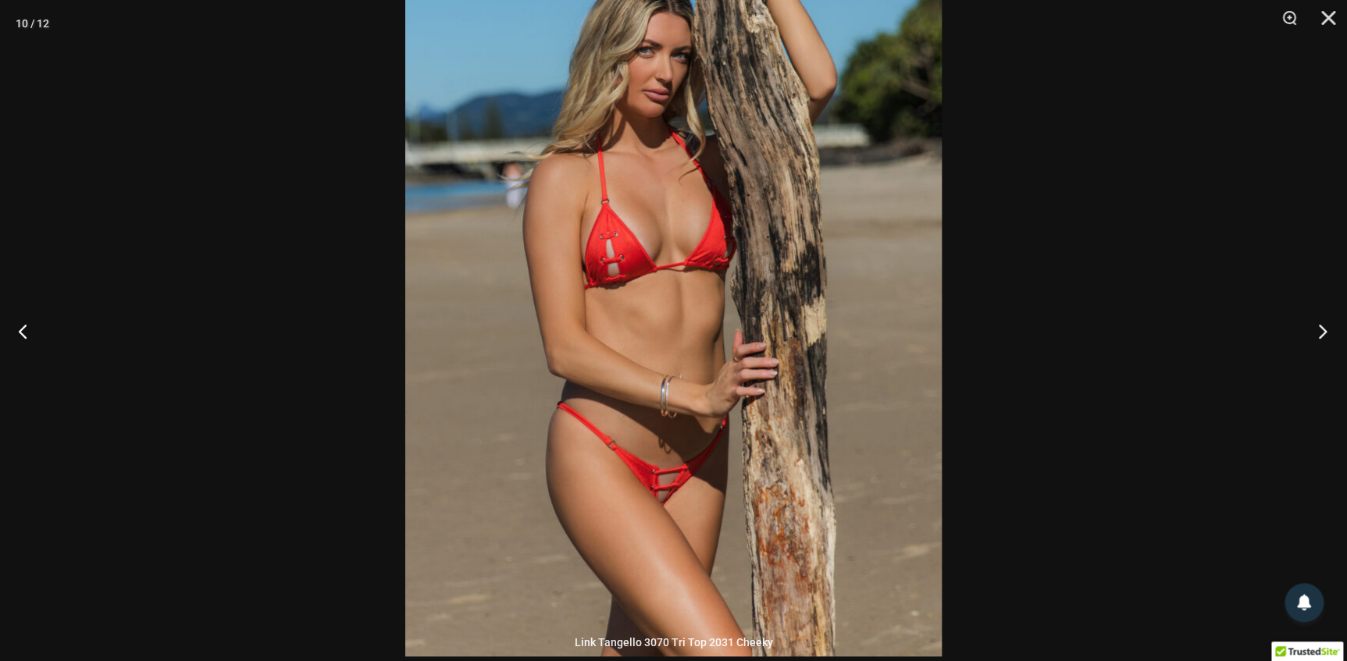
click at [1319, 330] on button "Next" at bounding box center [1317, 331] width 59 height 78
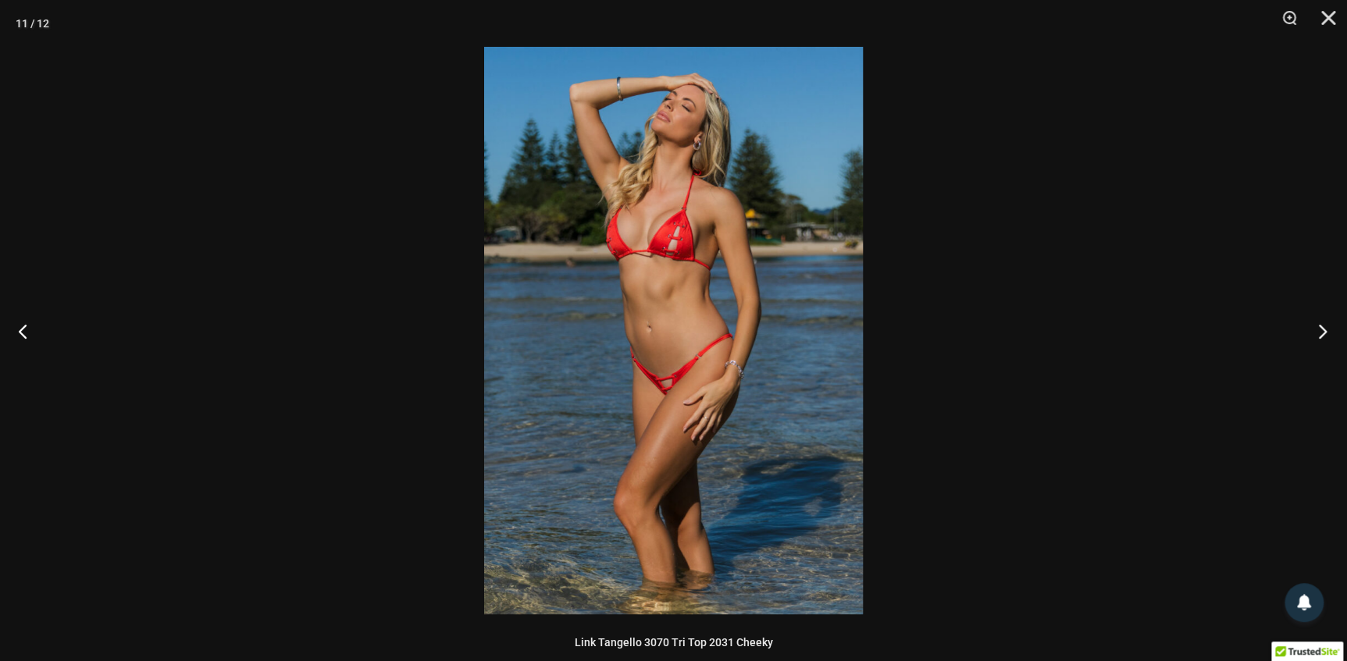
click at [1319, 330] on button "Next" at bounding box center [1317, 331] width 59 height 78
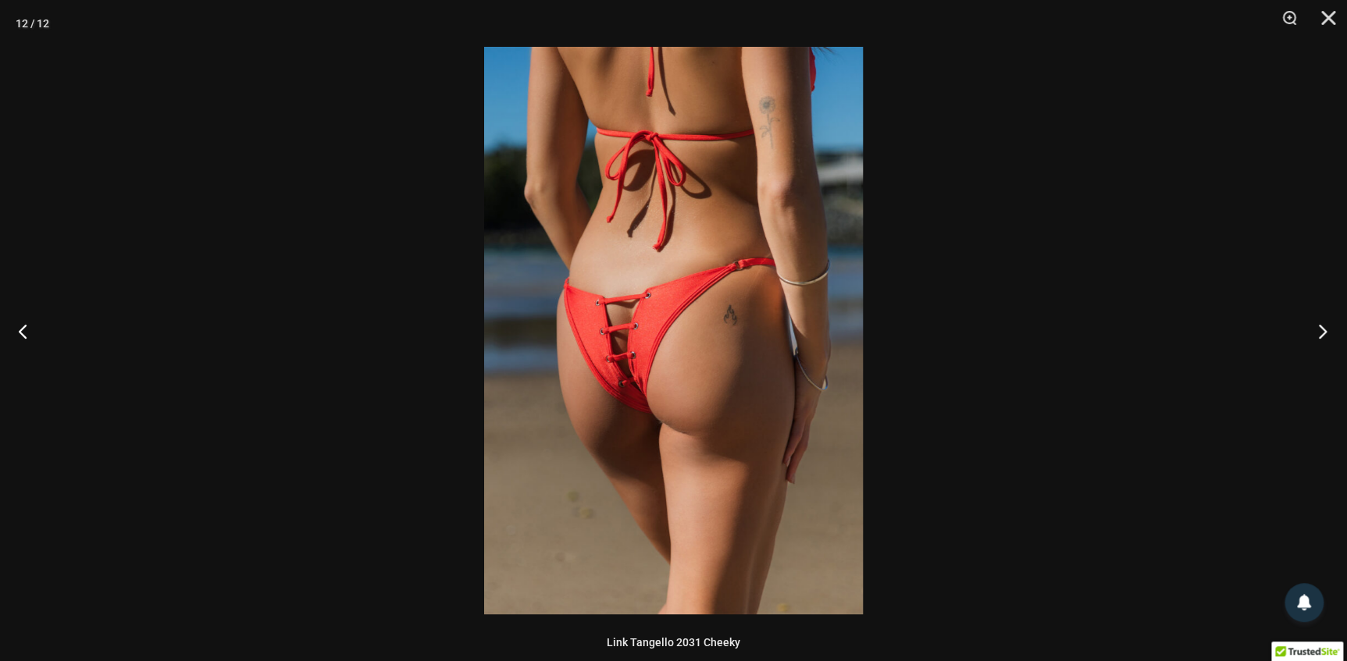
click at [1319, 330] on button "Next" at bounding box center [1317, 331] width 59 height 78
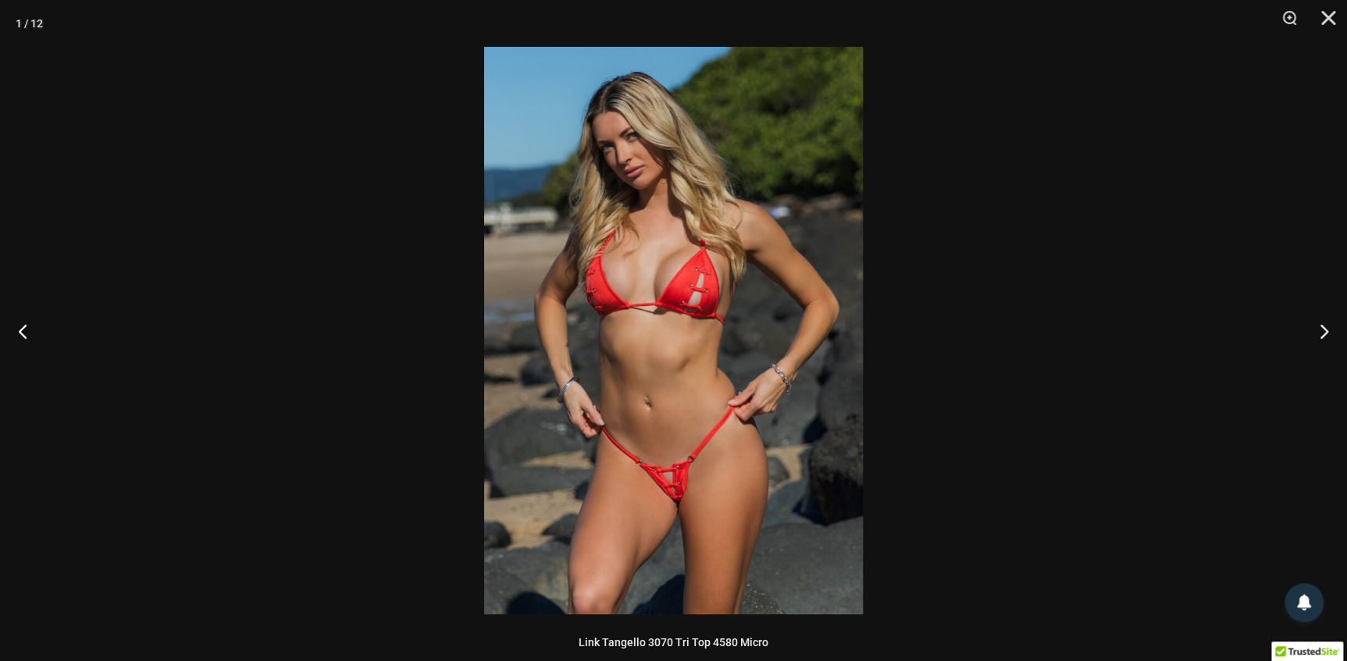
click at [694, 525] on img at bounding box center [673, 331] width 379 height 568
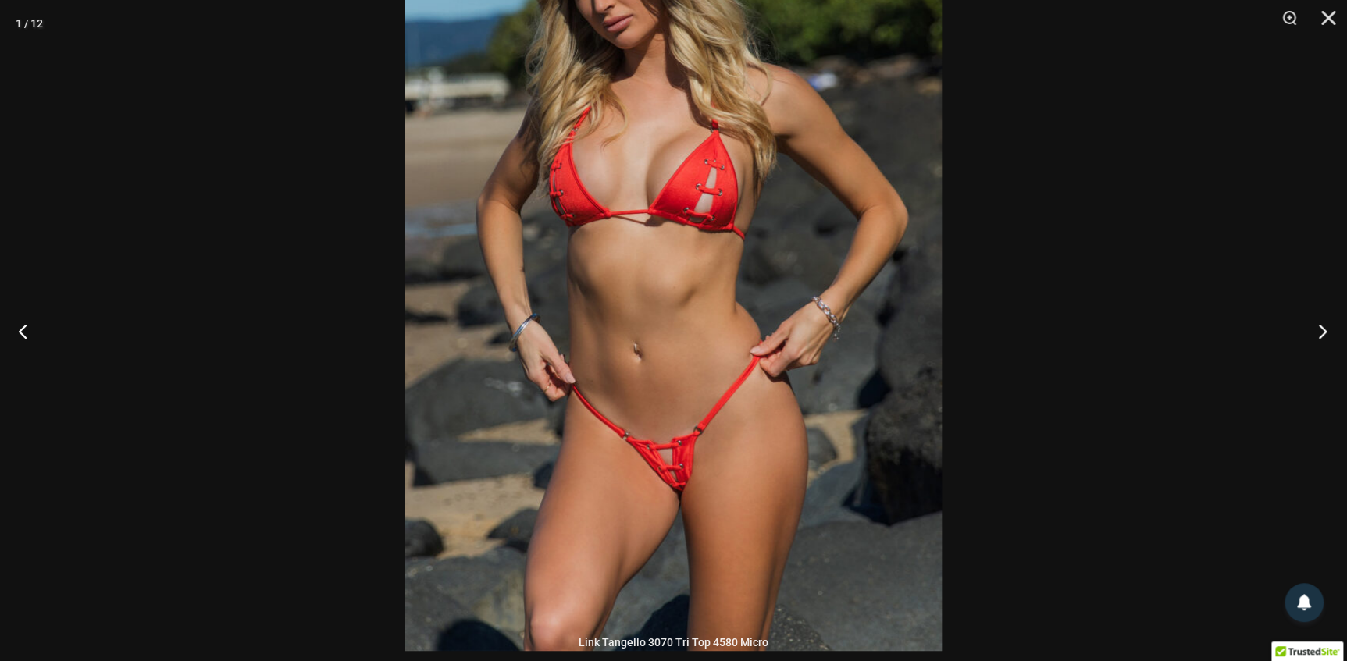
click at [1319, 330] on button "Next" at bounding box center [1317, 331] width 59 height 78
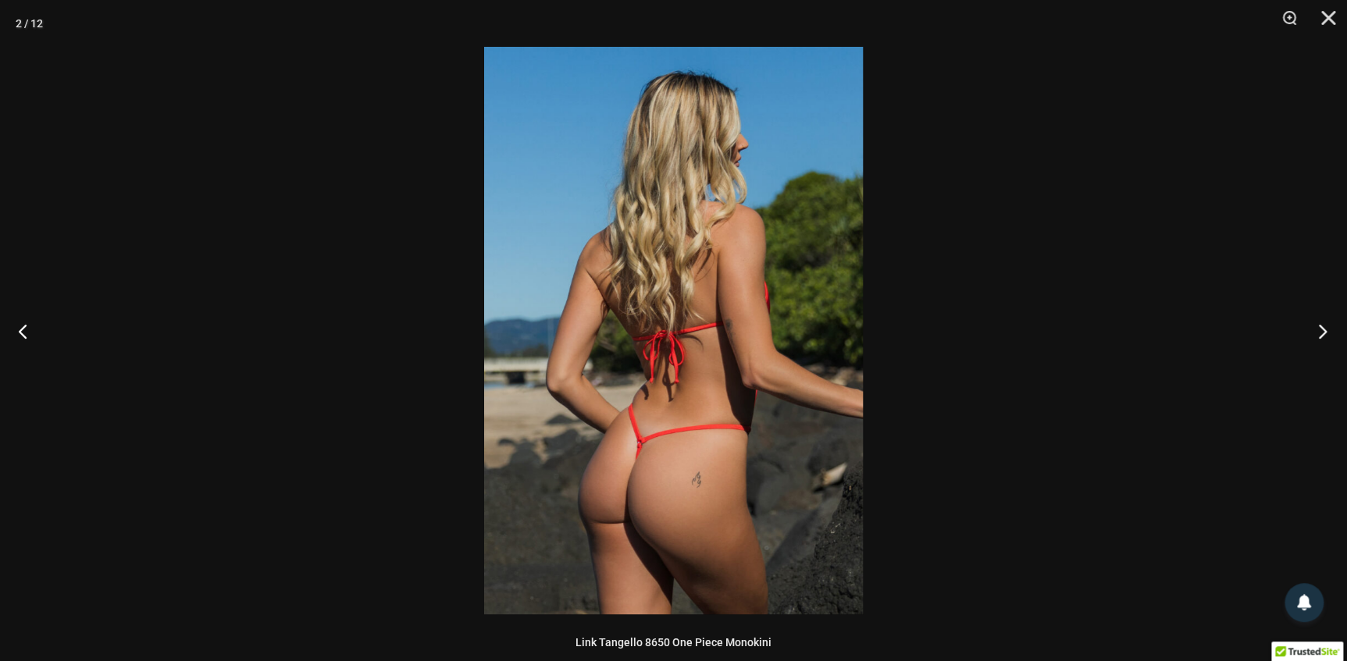
click at [1319, 330] on button "Next" at bounding box center [1317, 331] width 59 height 78
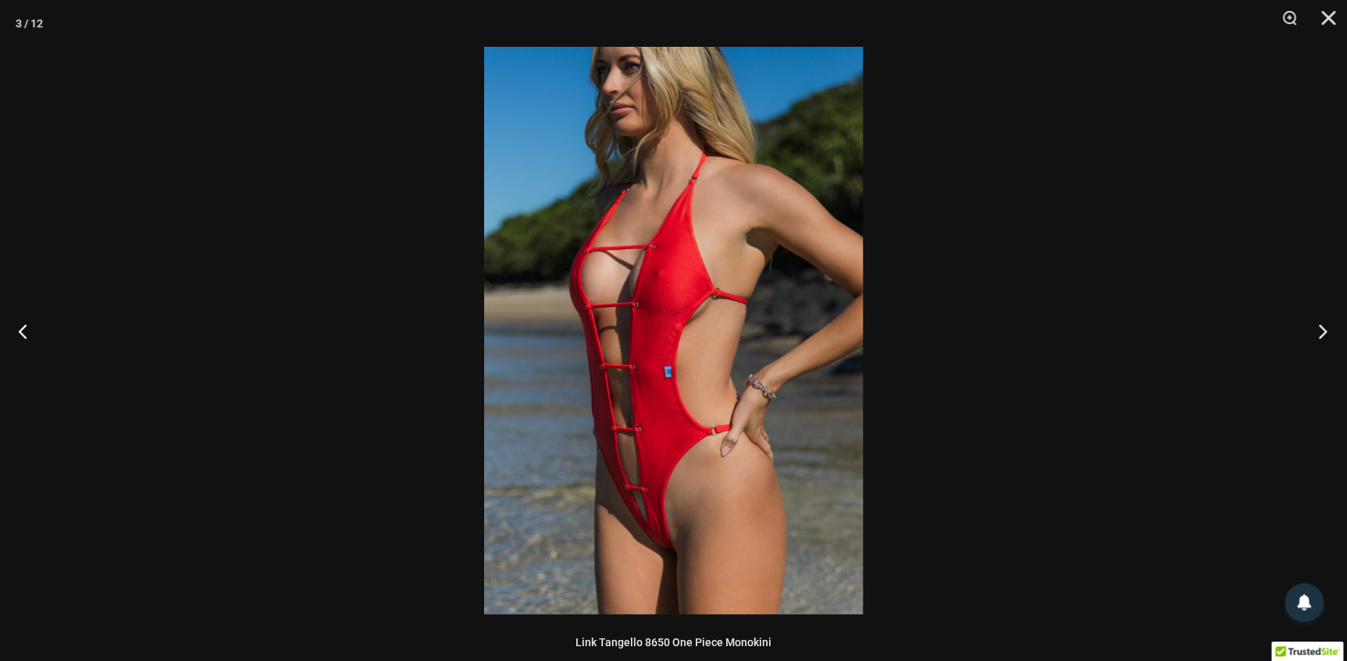
click at [1319, 330] on button "Next" at bounding box center [1317, 331] width 59 height 78
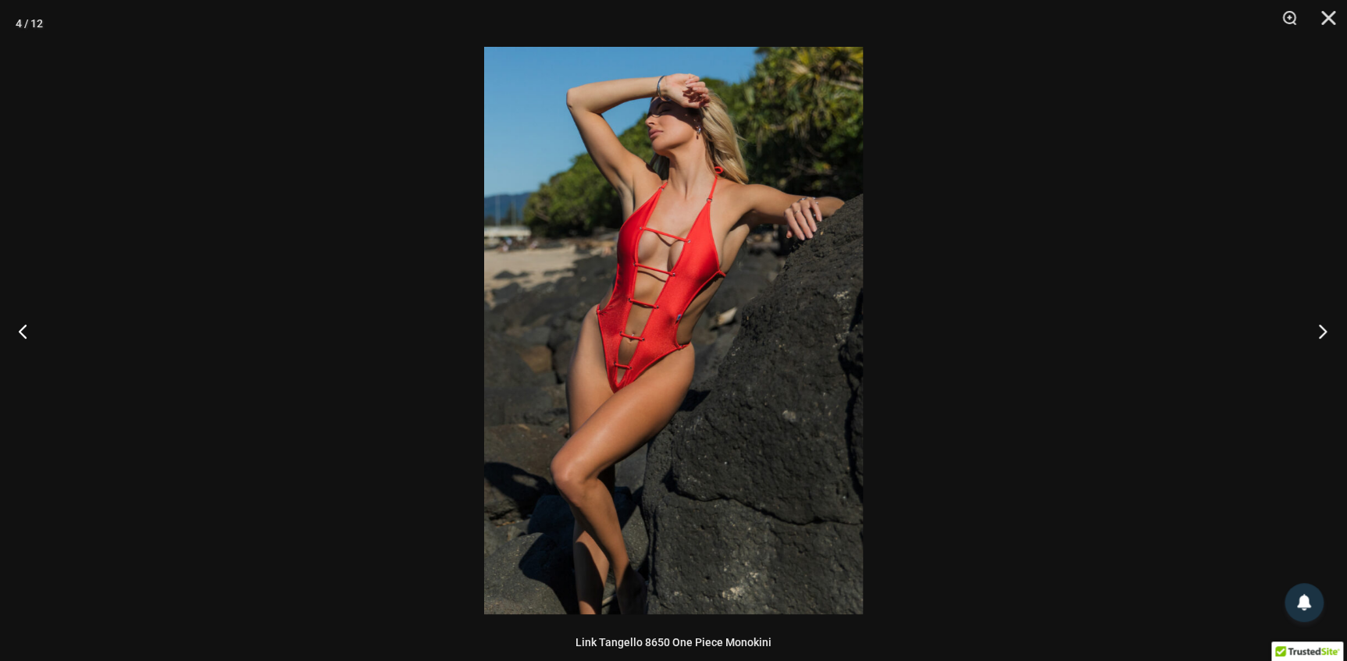
click at [1319, 330] on button "Next" at bounding box center [1317, 331] width 59 height 78
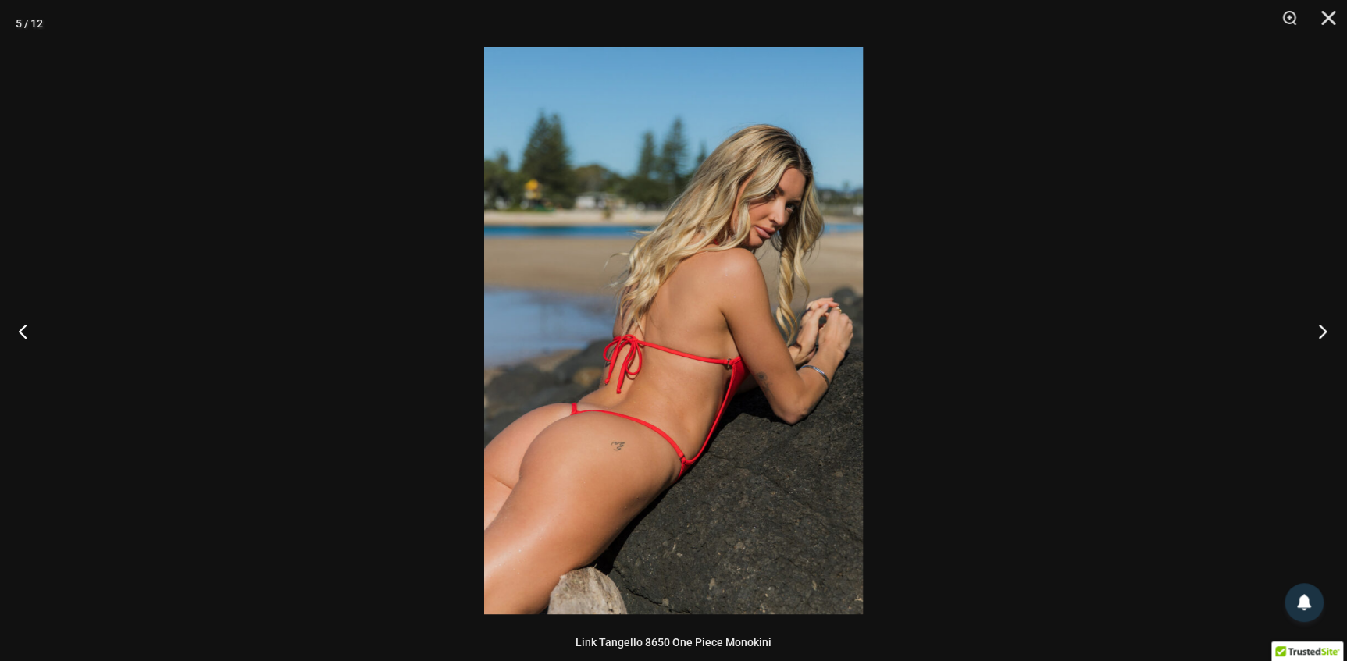
click at [1319, 330] on button "Next" at bounding box center [1317, 331] width 59 height 78
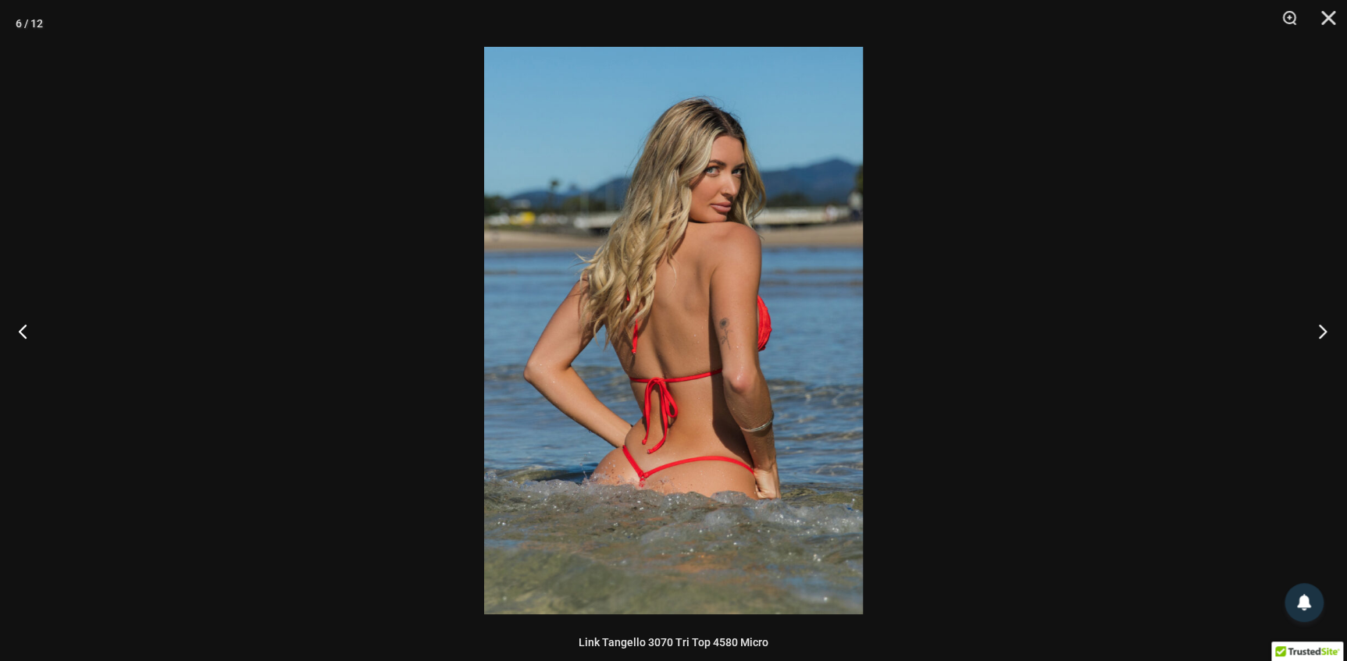
click at [1319, 330] on button "Next" at bounding box center [1317, 331] width 59 height 78
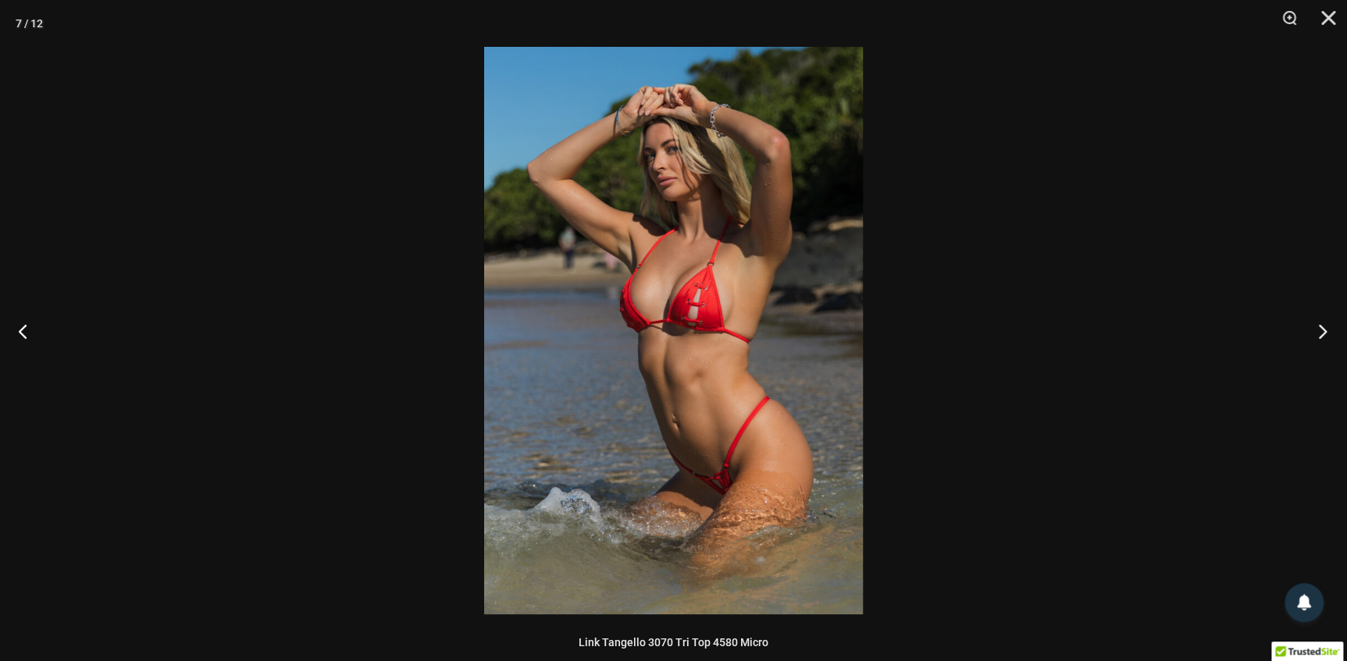
click at [1319, 330] on button "Next" at bounding box center [1317, 331] width 59 height 78
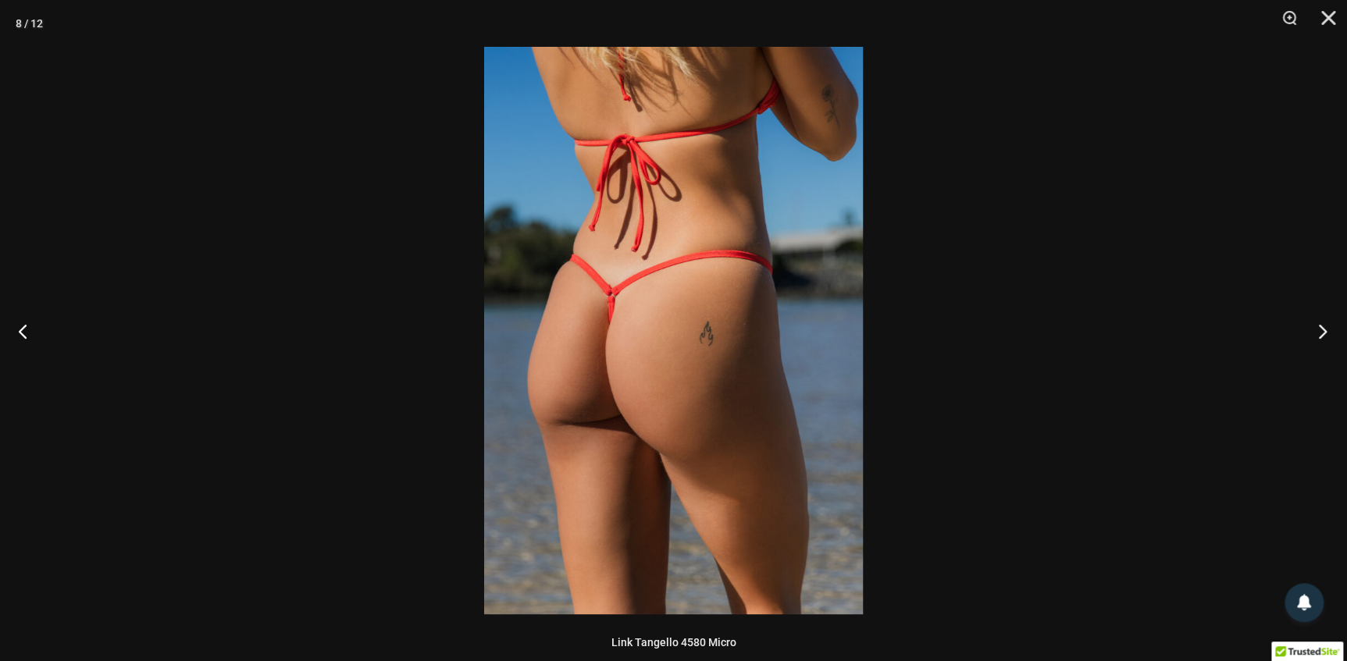
click at [1319, 330] on button "Next" at bounding box center [1317, 331] width 59 height 78
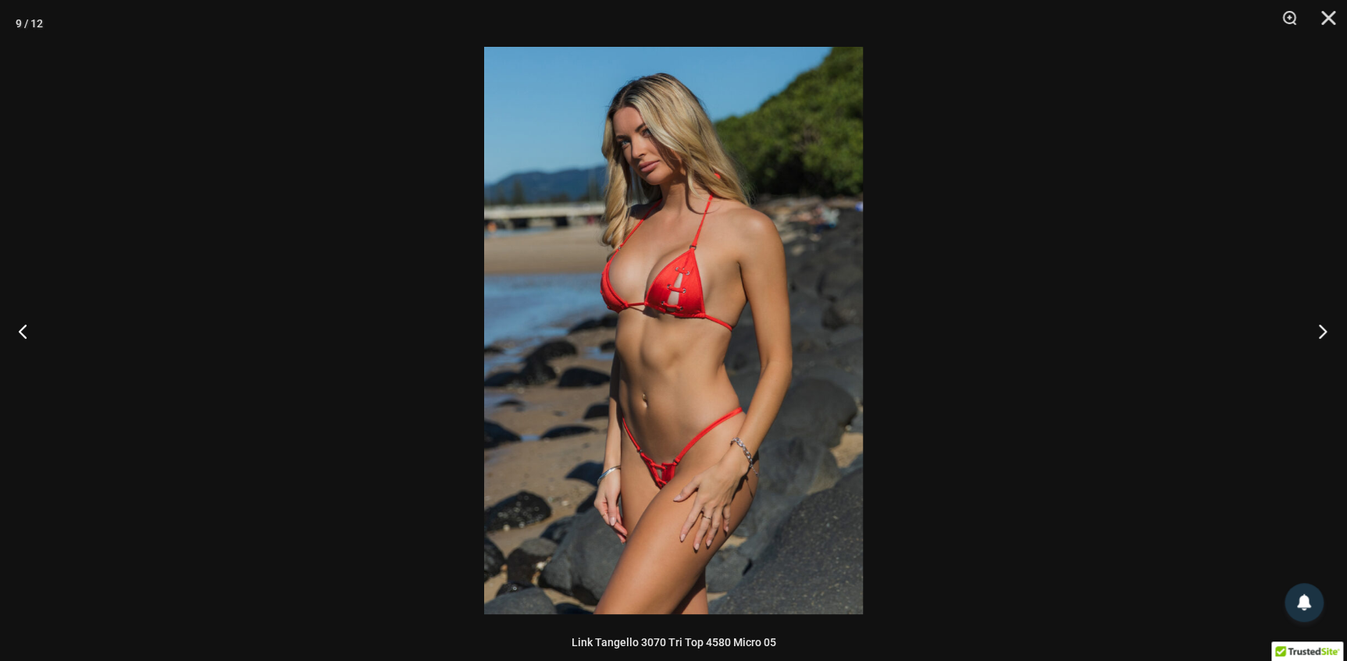
click at [1319, 330] on button "Next" at bounding box center [1317, 331] width 59 height 78
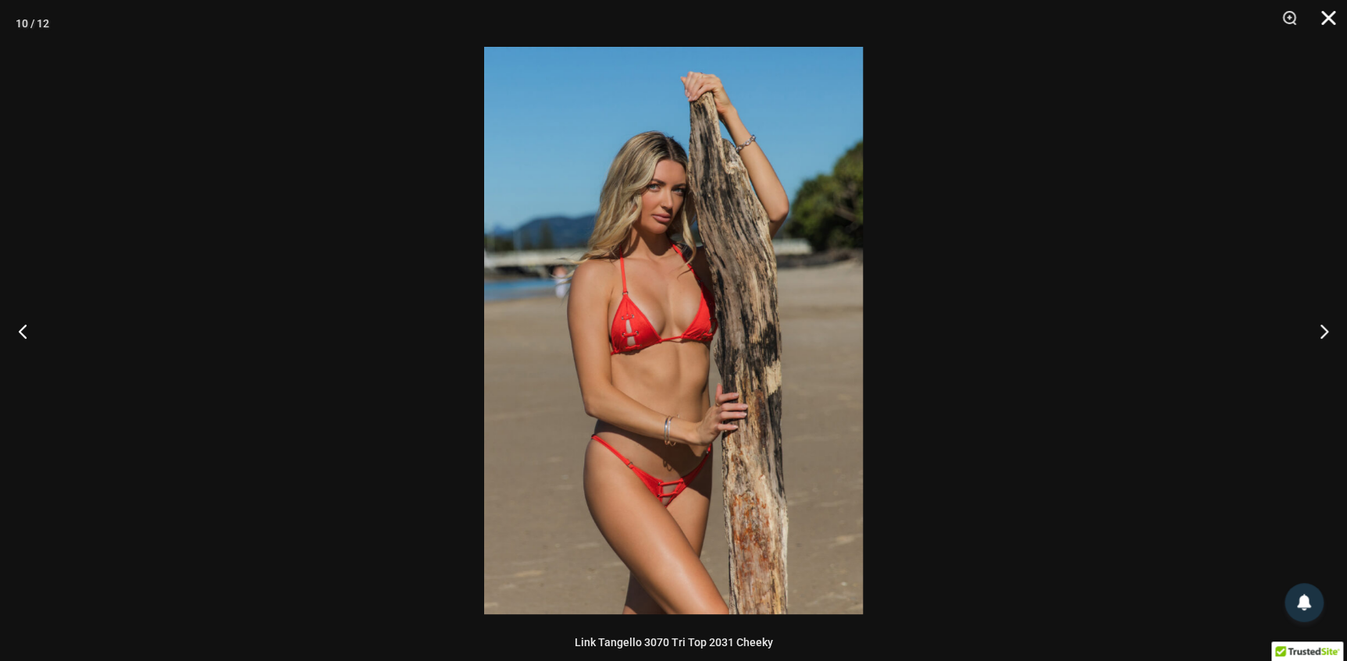
click at [1329, 20] on button "Close" at bounding box center [1322, 23] width 39 height 47
